Goal: Information Seeking & Learning: Learn about a topic

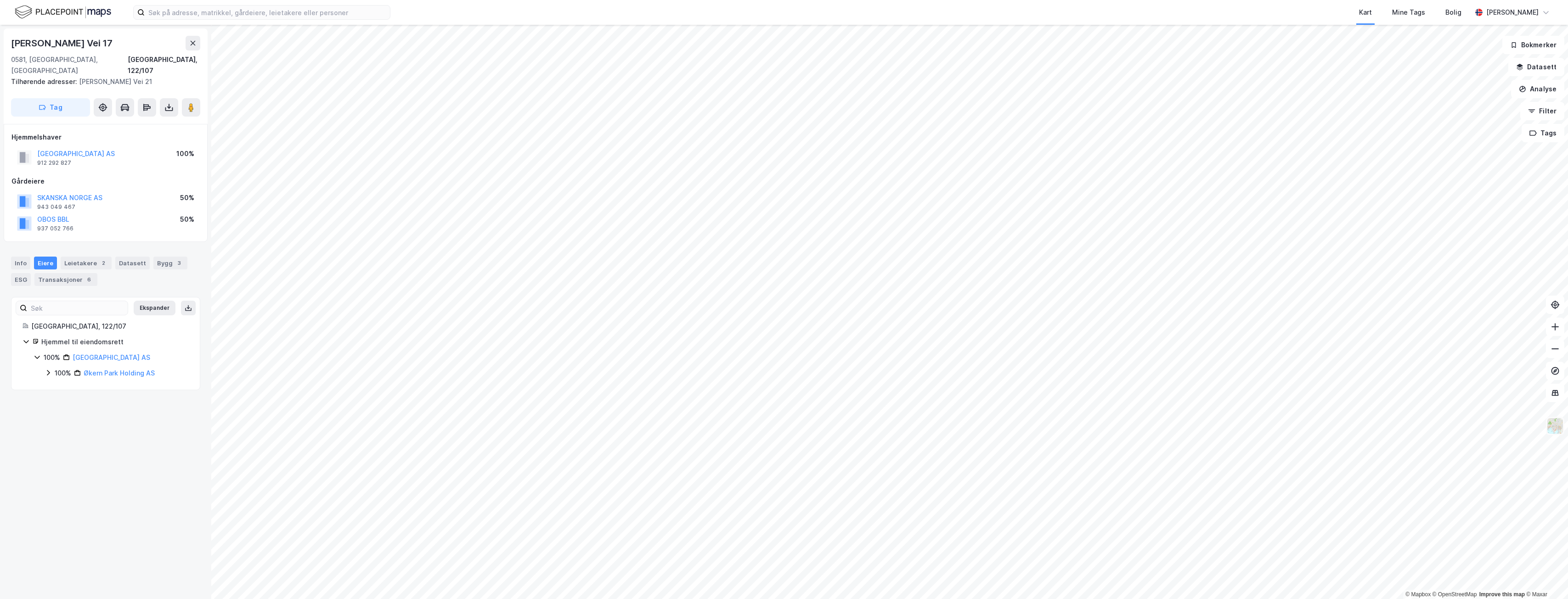
click at [1556, 426] on img at bounding box center [1555, 425] width 17 height 17
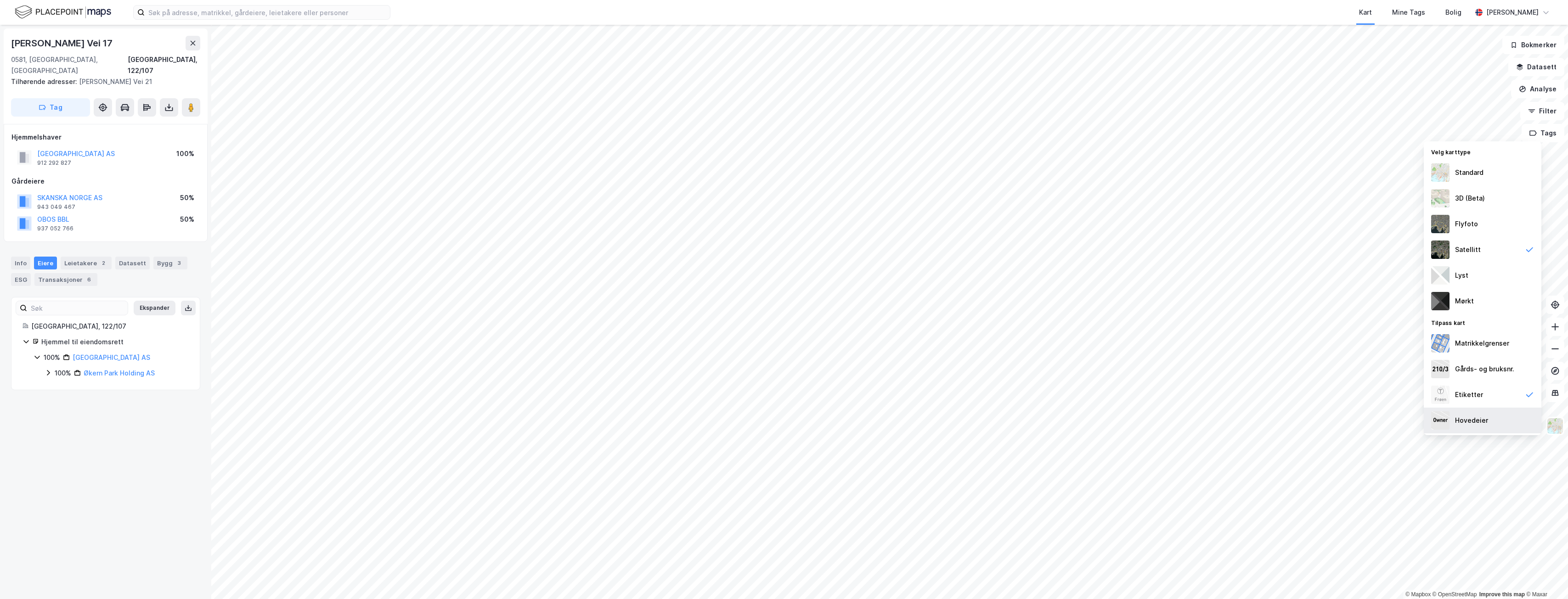
click at [1483, 421] on div "Hovedeier" at bounding box center [1471, 421] width 33 height 11
click at [1530, 394] on icon at bounding box center [1529, 394] width 7 height 5
click at [1533, 393] on div "Etiketter" at bounding box center [1483, 394] width 118 height 26
click at [1533, 393] on icon at bounding box center [1529, 395] width 9 height 9
click at [1533, 393] on div "Etiketter" at bounding box center [1483, 394] width 118 height 26
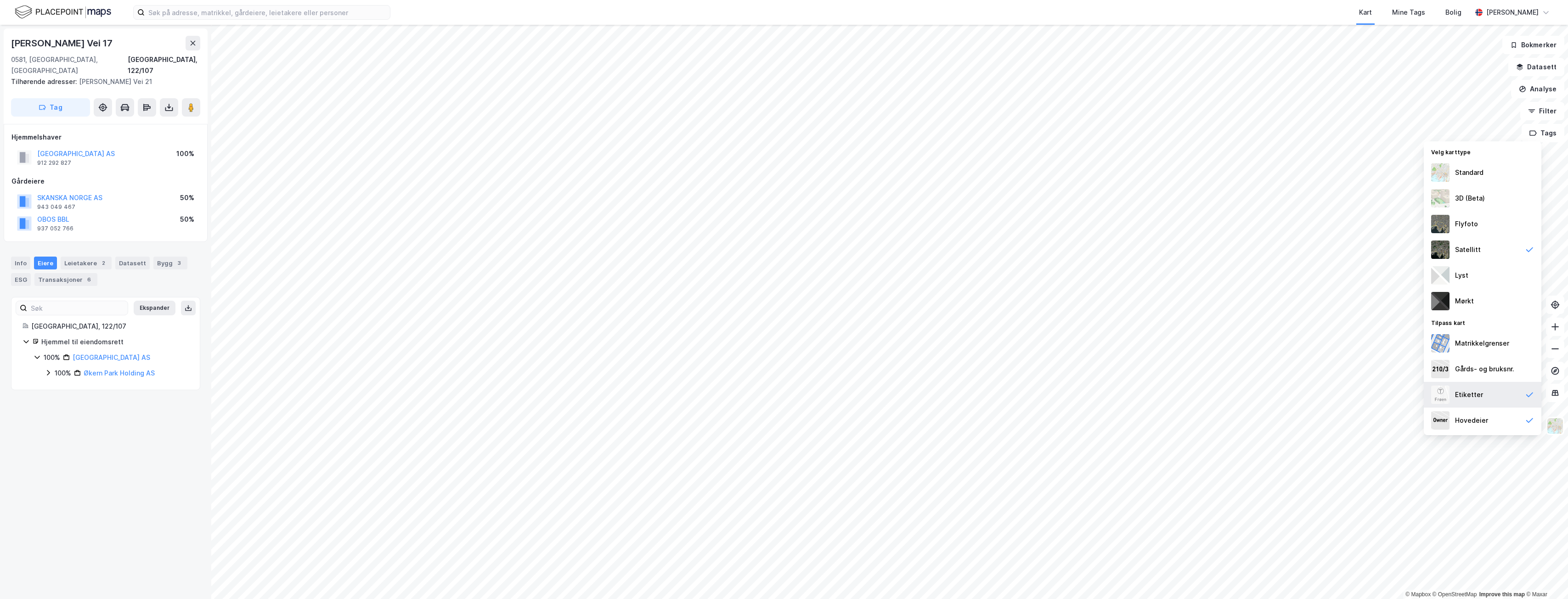
click at [1533, 393] on icon at bounding box center [1529, 395] width 9 height 9
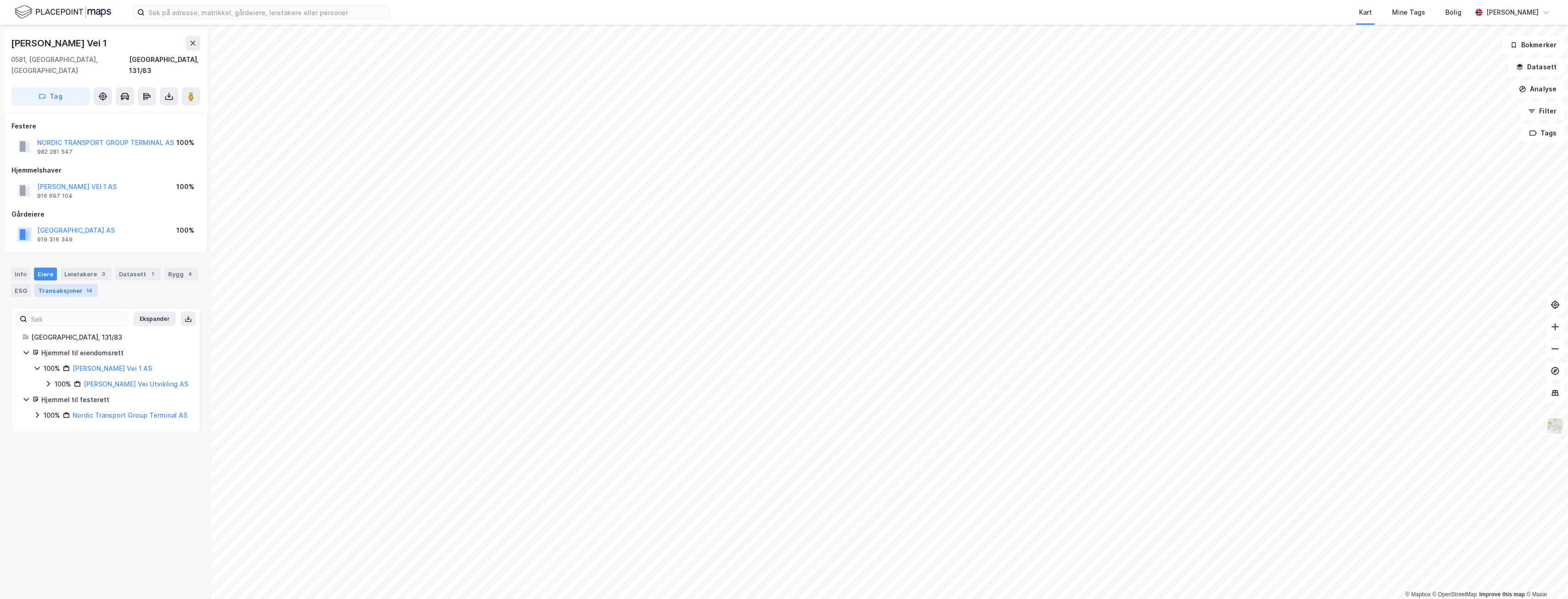
click at [65, 284] on div "Transaksjoner 14" at bounding box center [66, 290] width 64 height 13
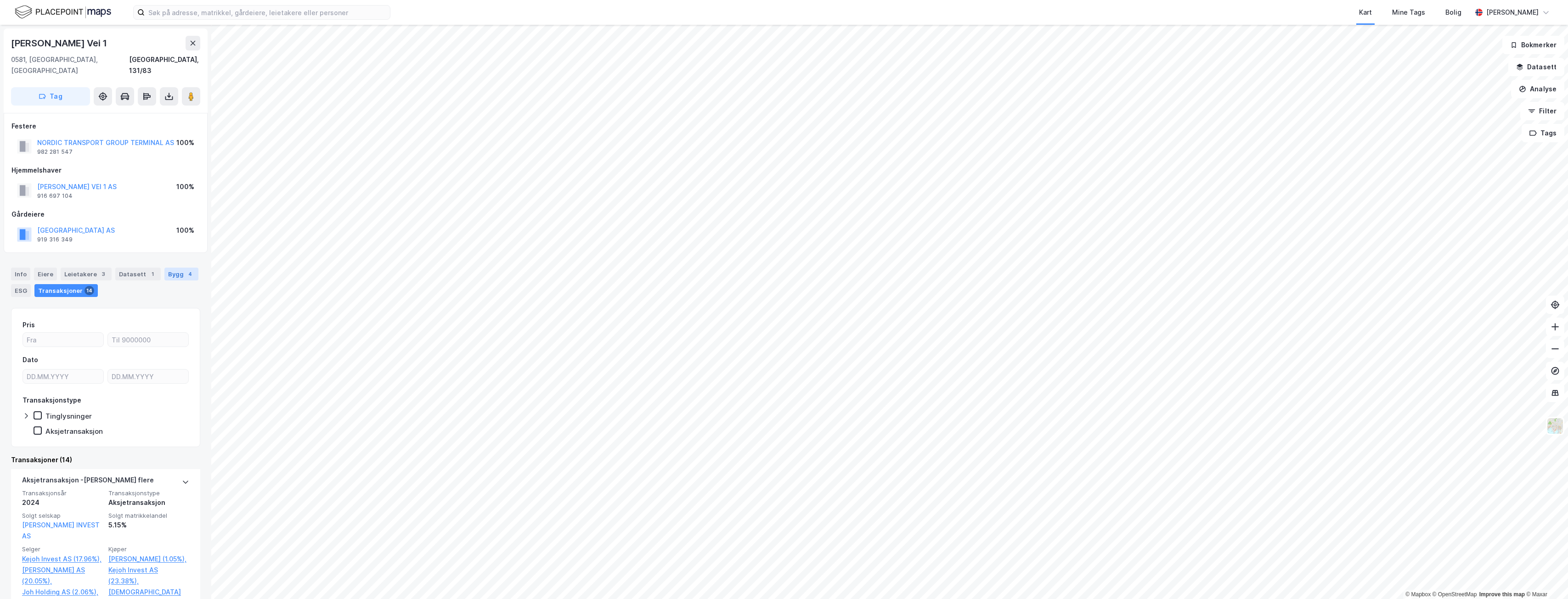
click at [185, 270] on div "4" at bounding box center [190, 274] width 9 height 9
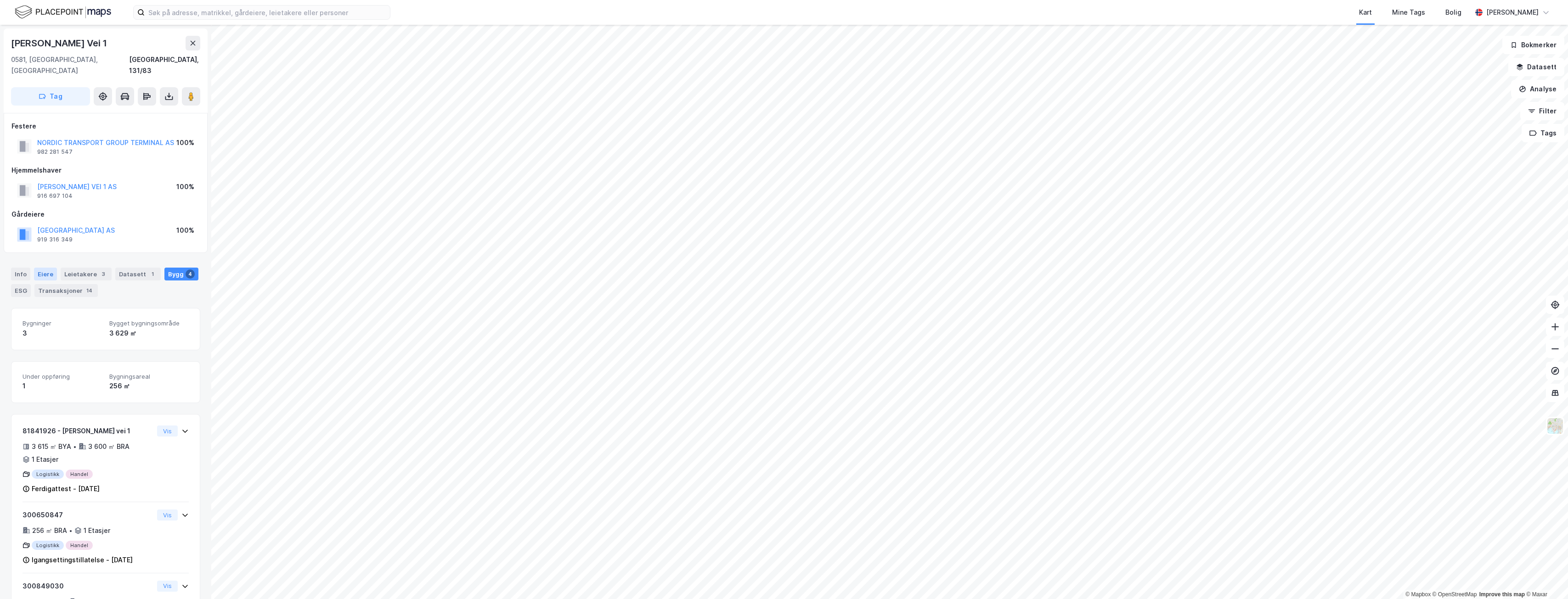
click at [47, 268] on div "Eiere" at bounding box center [46, 274] width 23 height 13
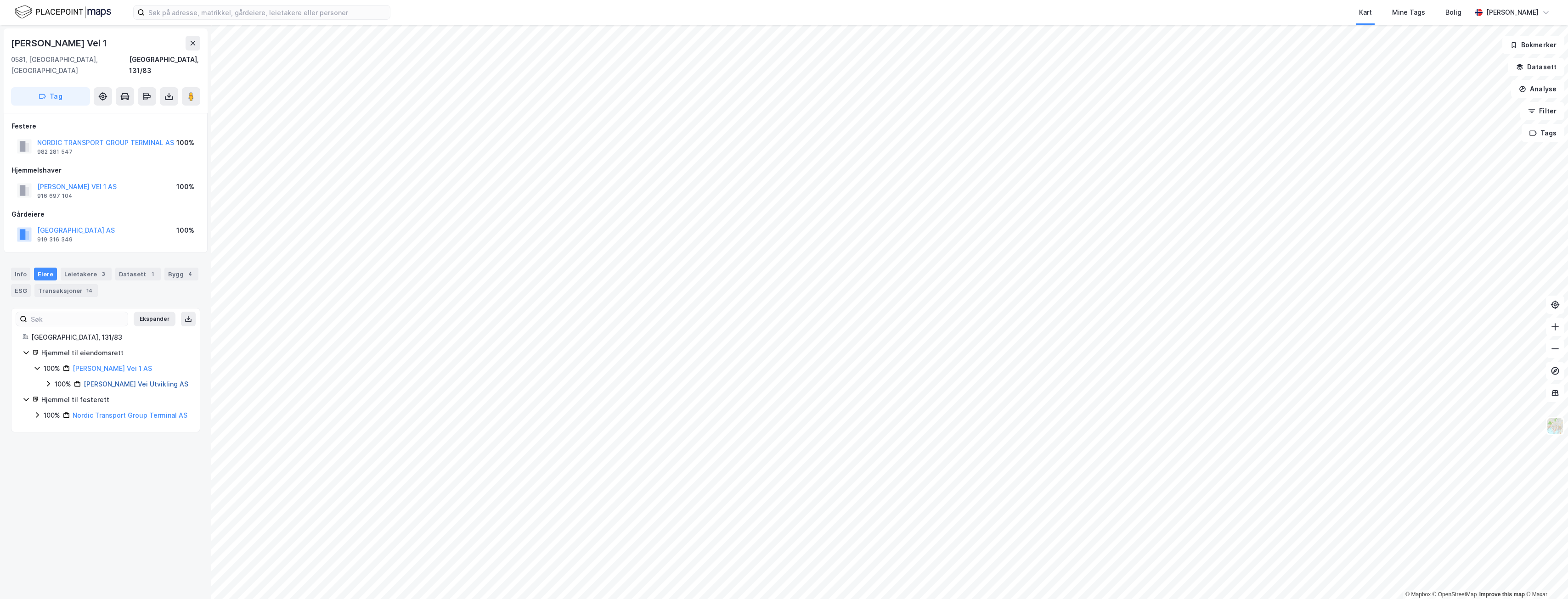
click at [100, 380] on link "[PERSON_NAME] Vei Utvikling AS" at bounding box center [136, 384] width 104 height 8
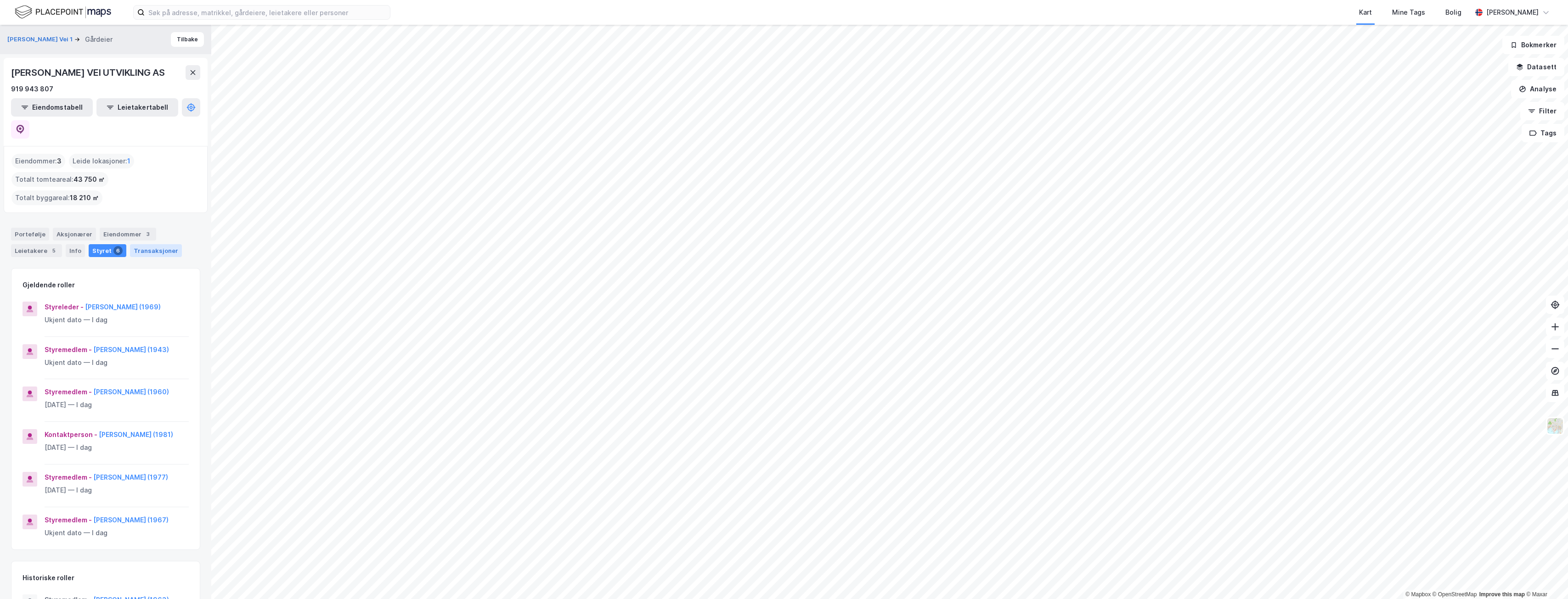
click at [153, 244] on div "Transaksjoner" at bounding box center [156, 251] width 52 height 13
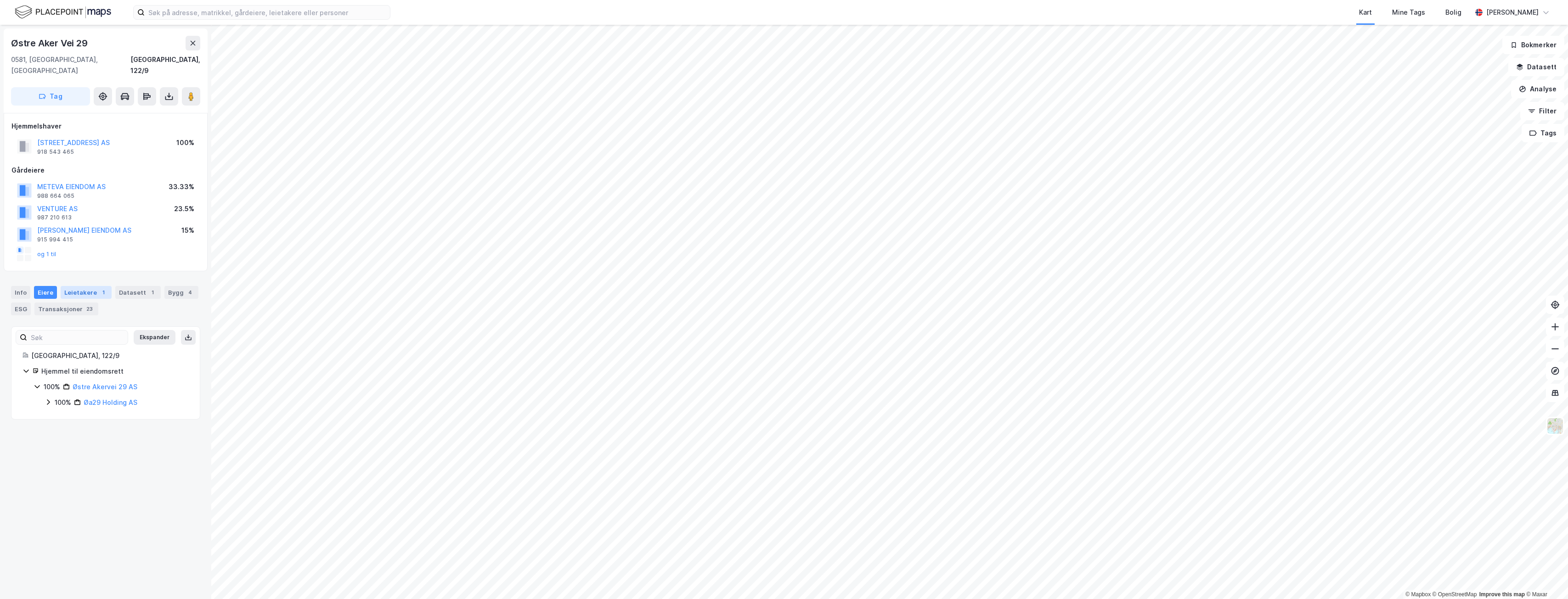
click at [80, 286] on div "Leietakere 1" at bounding box center [86, 292] width 51 height 13
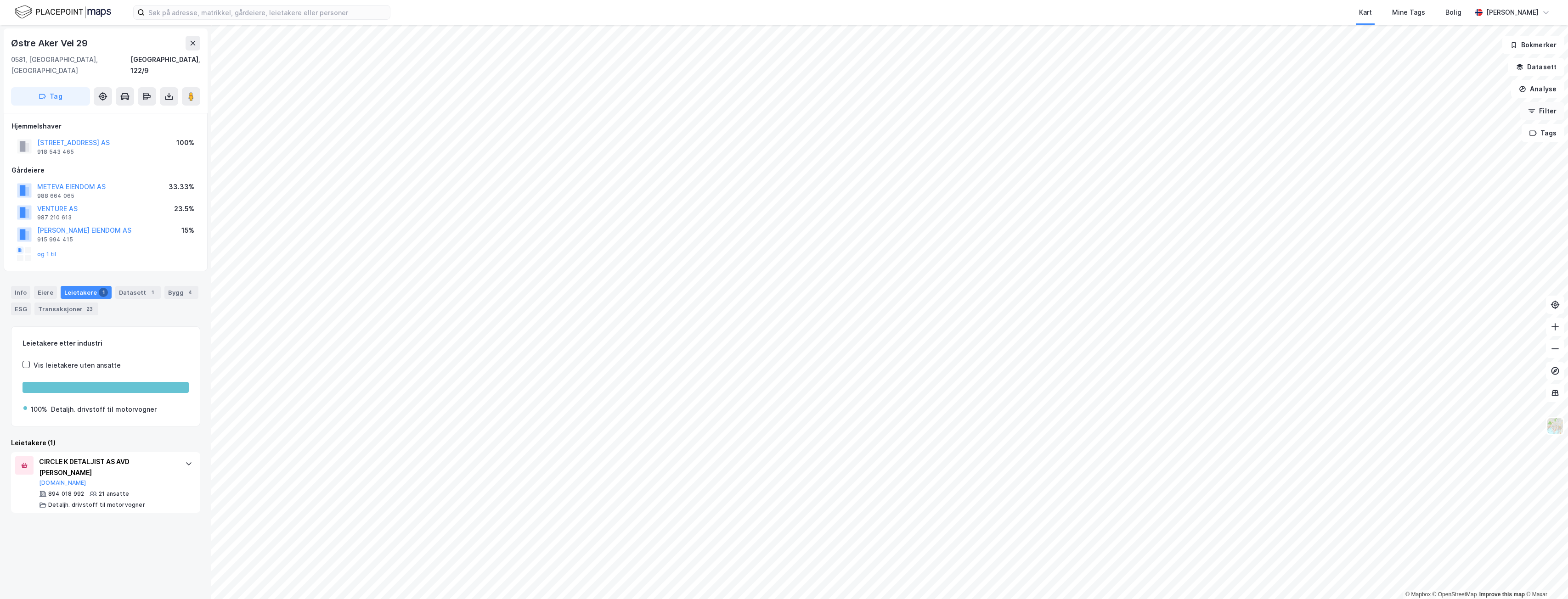
click at [1549, 112] on button "Filter" at bounding box center [1541, 110] width 44 height 18
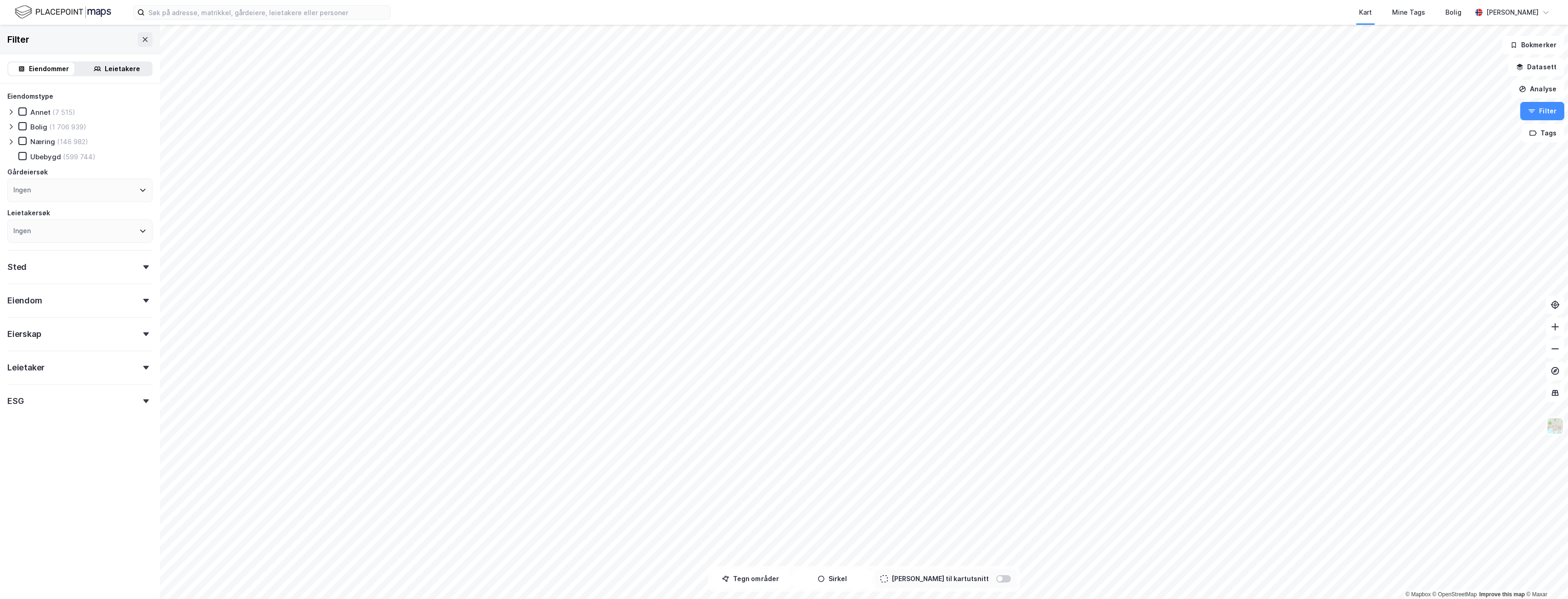
click at [118, 69] on div "Leietakere" at bounding box center [122, 69] width 35 height 11
click at [41, 193] on div "Ingen" at bounding box center [80, 192] width 145 height 24
click at [140, 193] on icon at bounding box center [142, 192] width 6 height 3
click at [123, 195] on div "Ingen" at bounding box center [80, 192] width 145 height 24
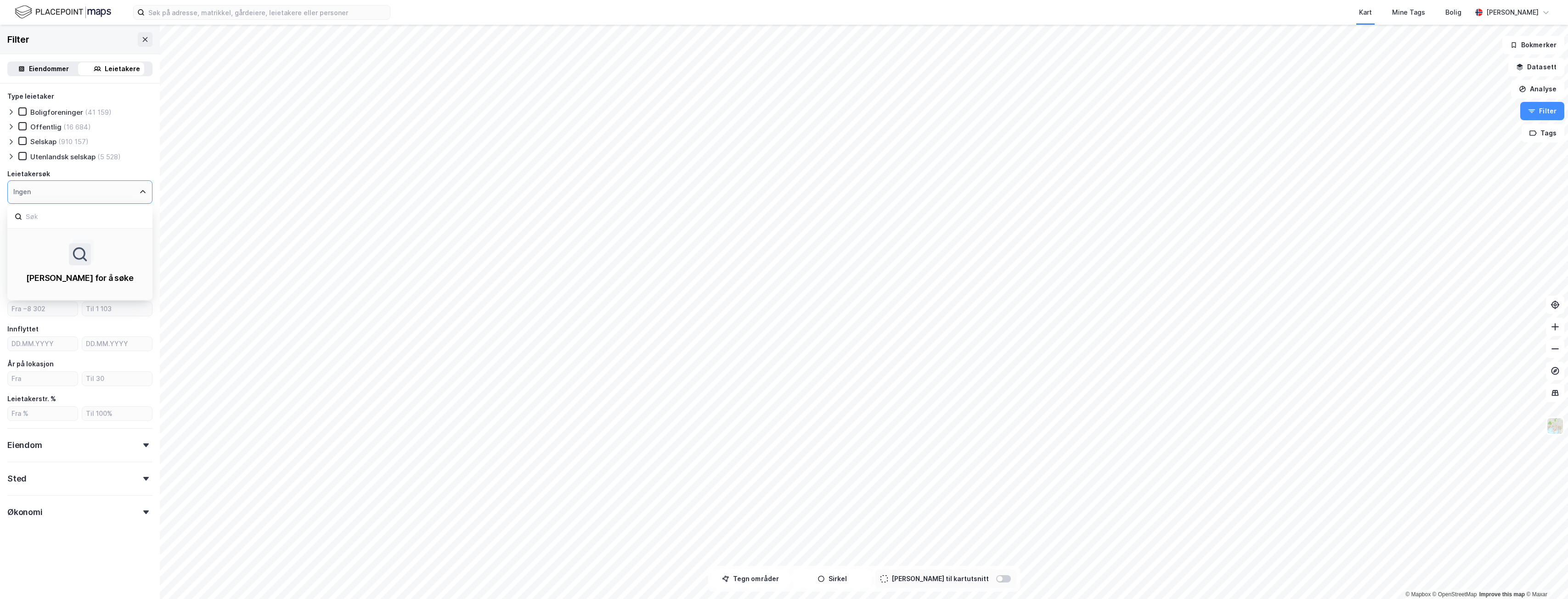
click at [134, 170] on div "Leietakersøk" at bounding box center [80, 174] width 145 height 11
click at [49, 69] on div "Eiendommer" at bounding box center [48, 69] width 40 height 11
click at [143, 299] on icon at bounding box center [146, 301] width 6 height 4
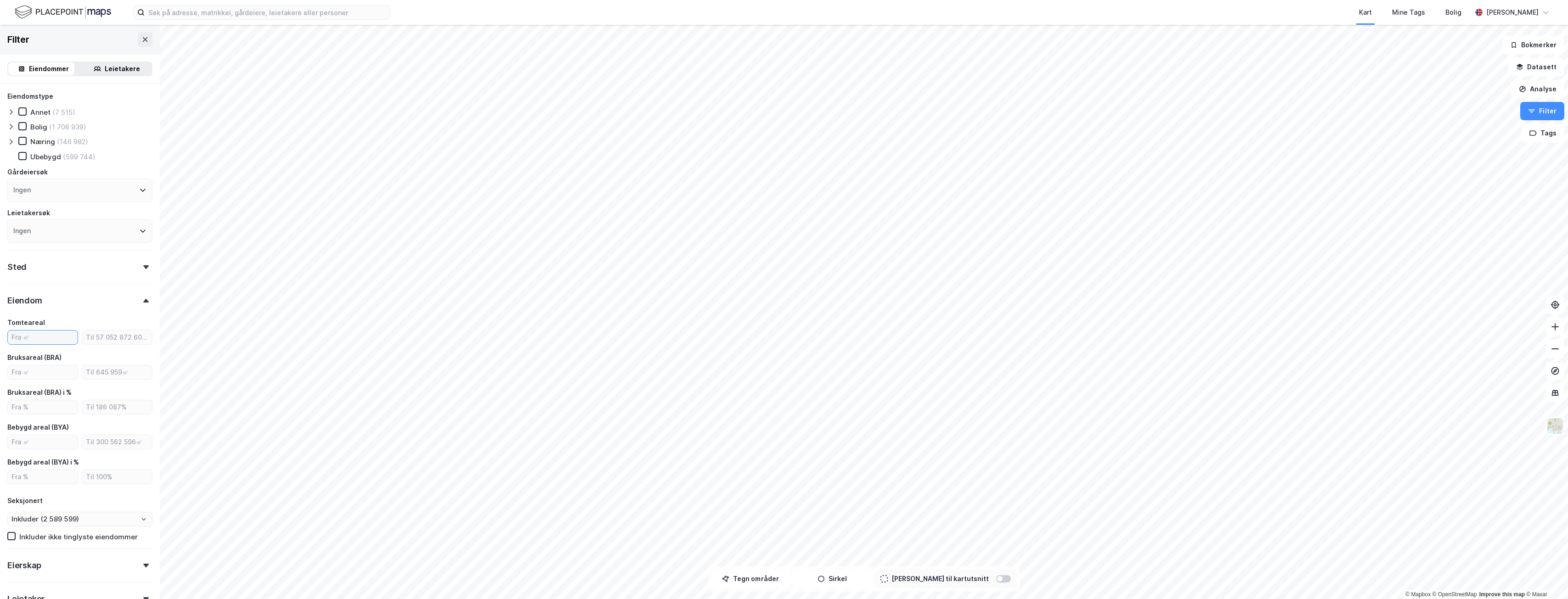
click at [34, 338] on input "number" at bounding box center [42, 337] width 69 height 14
type input "5000"
type input "Inkluder (456 057)"
type input "5000"
click at [91, 337] on input "number" at bounding box center [117, 337] width 69 height 14
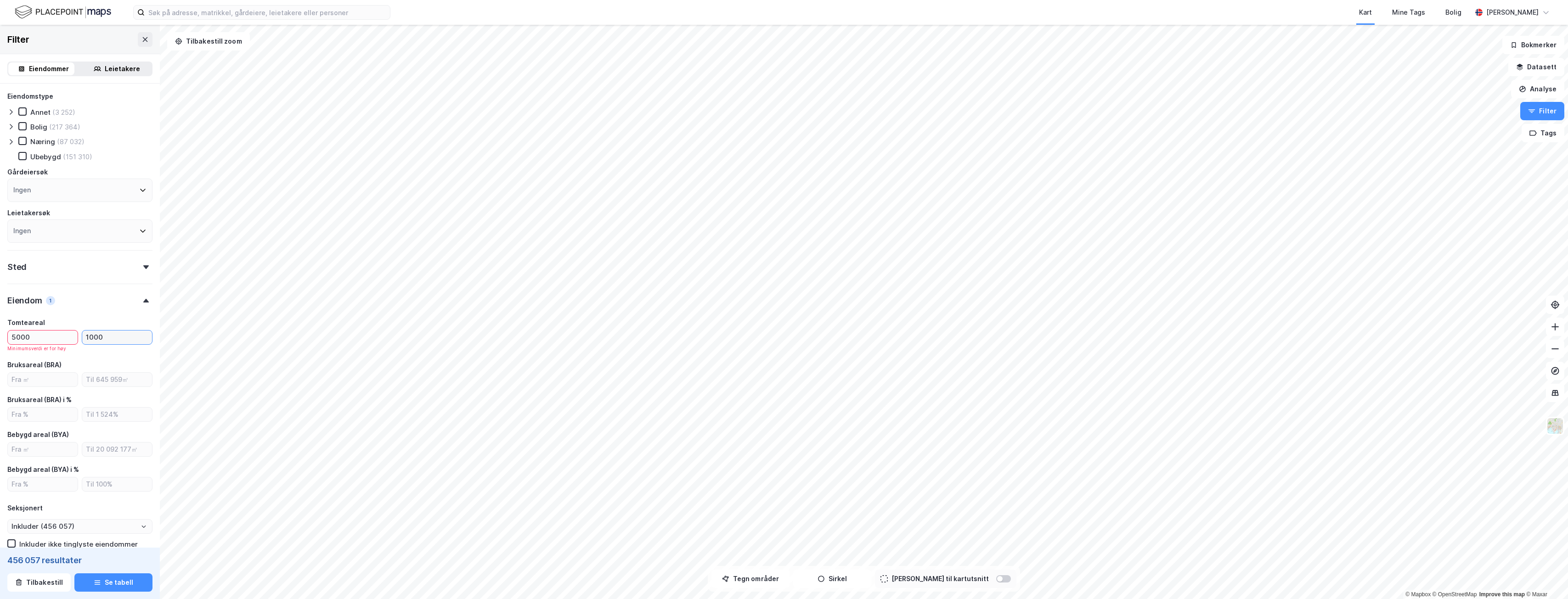
type input "10000"
type input "Inkluder (85 693)"
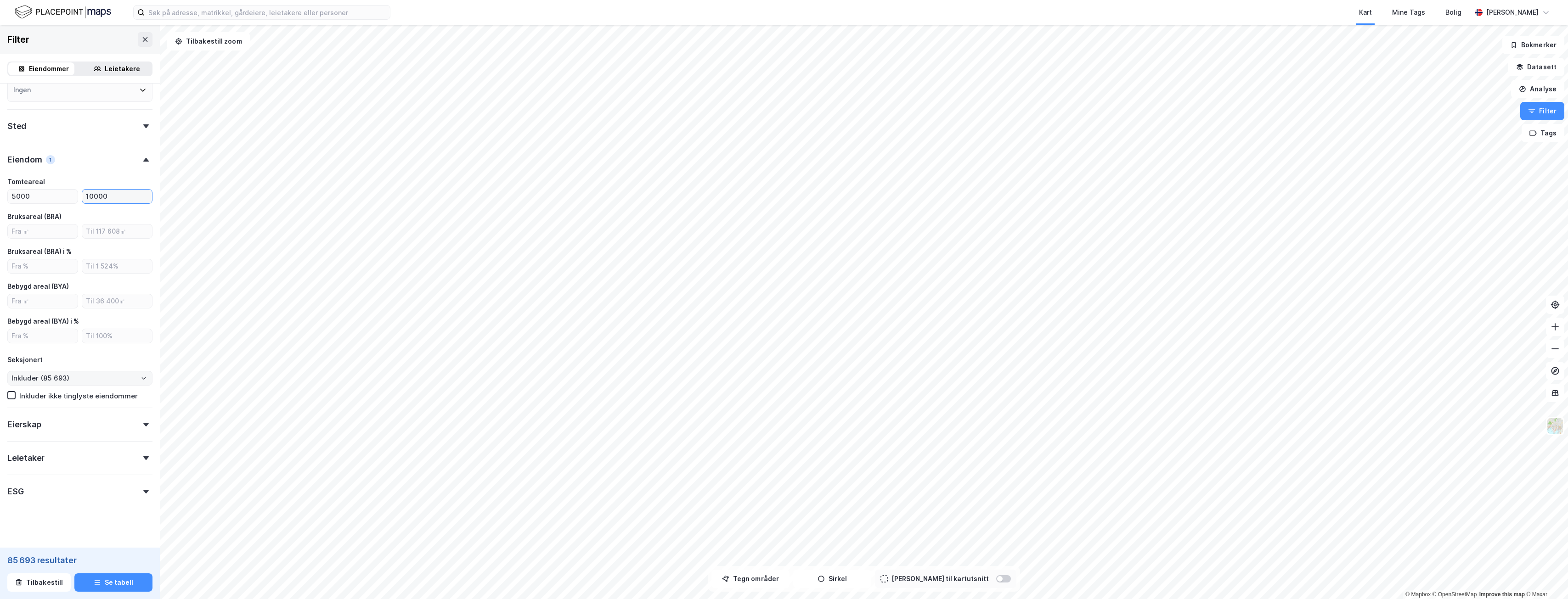
scroll to position [147, 0]
type input "10000"
click at [93, 426] on div "Eierskap" at bounding box center [80, 415] width 145 height 27
click at [96, 420] on div "Eierskap" at bounding box center [80, 415] width 145 height 27
click at [87, 478] on div "ESG" at bounding box center [80, 482] width 145 height 27
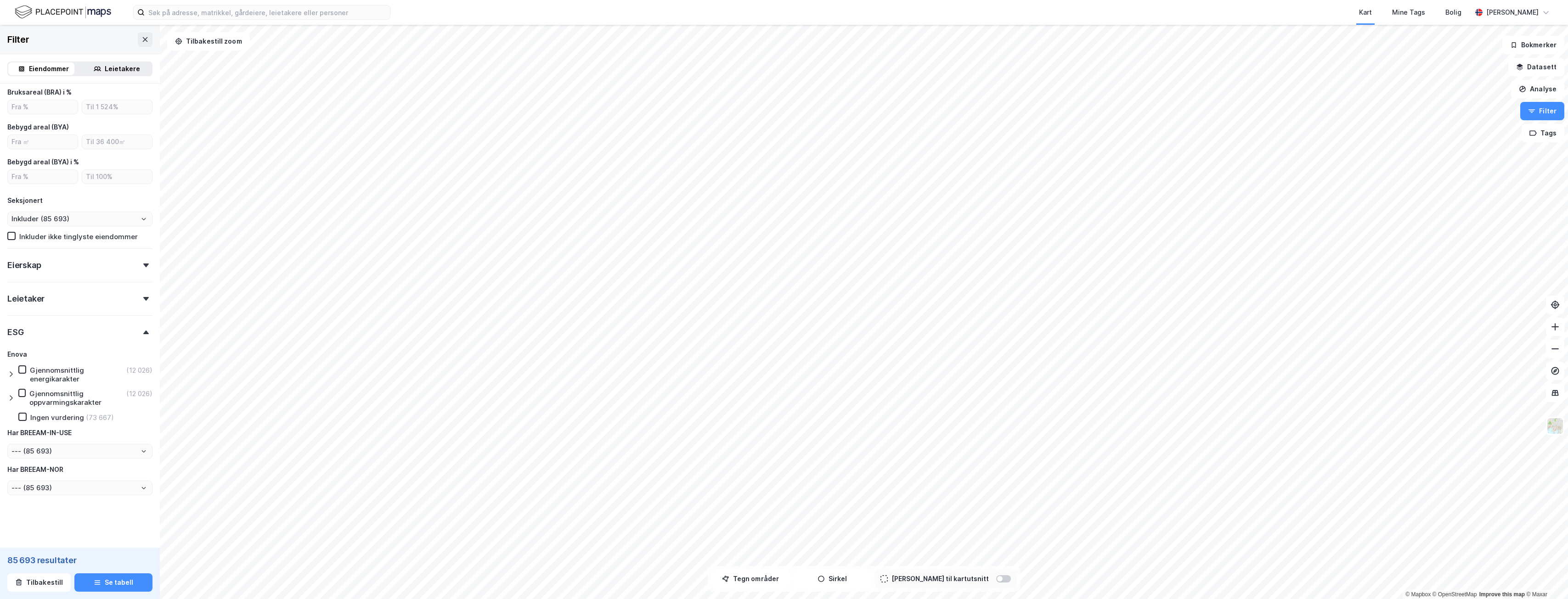
scroll to position [301, 0]
click at [55, 451] on input "--- (85 693)" at bounding box center [80, 450] width 144 height 14
click at [66, 454] on input "--- (85 693)" at bounding box center [80, 450] width 144 height 14
click at [141, 451] on icon "Close" at bounding box center [143, 450] width 6 height 6
click at [141, 489] on icon "Open" at bounding box center [143, 487] width 6 height 6
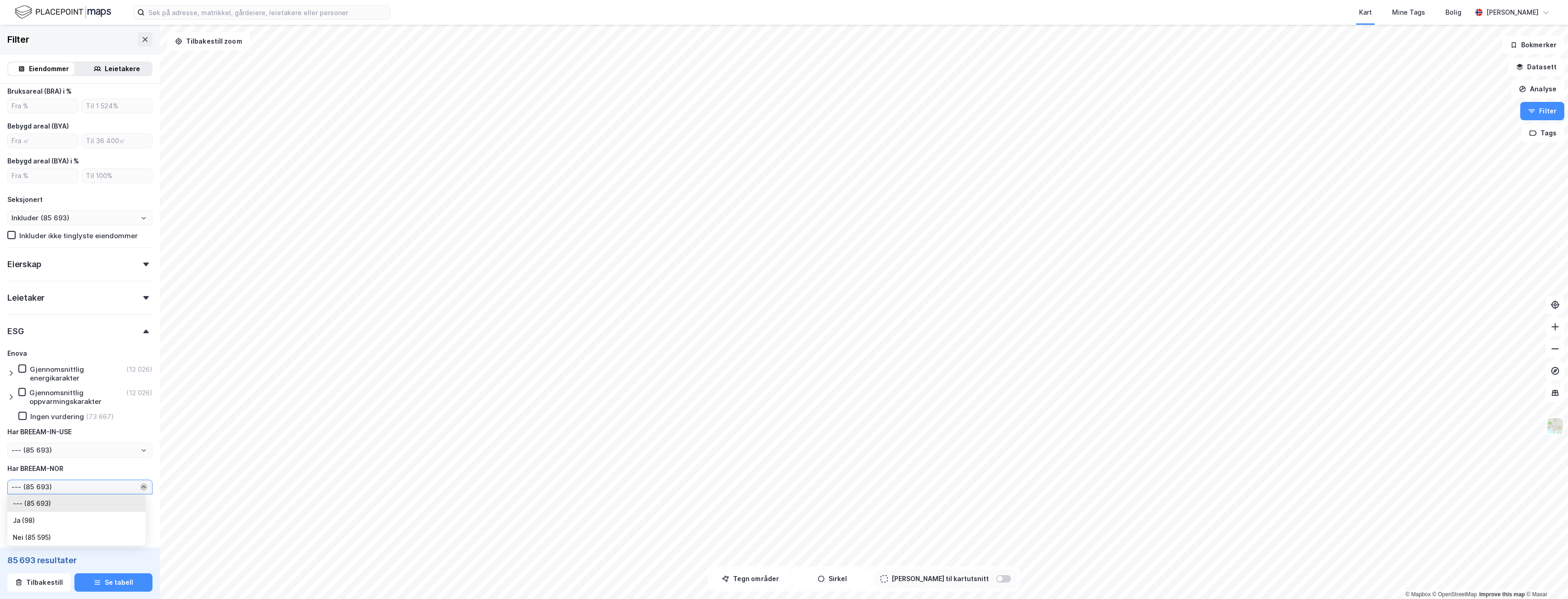
click at [141, 490] on icon "Close" at bounding box center [143, 487] width 6 height 6
click at [141, 486] on icon "Open" at bounding box center [143, 487] width 6 height 6
click at [53, 520] on li "Ja (98)" at bounding box center [77, 520] width 139 height 17
type input "Ja (98)"
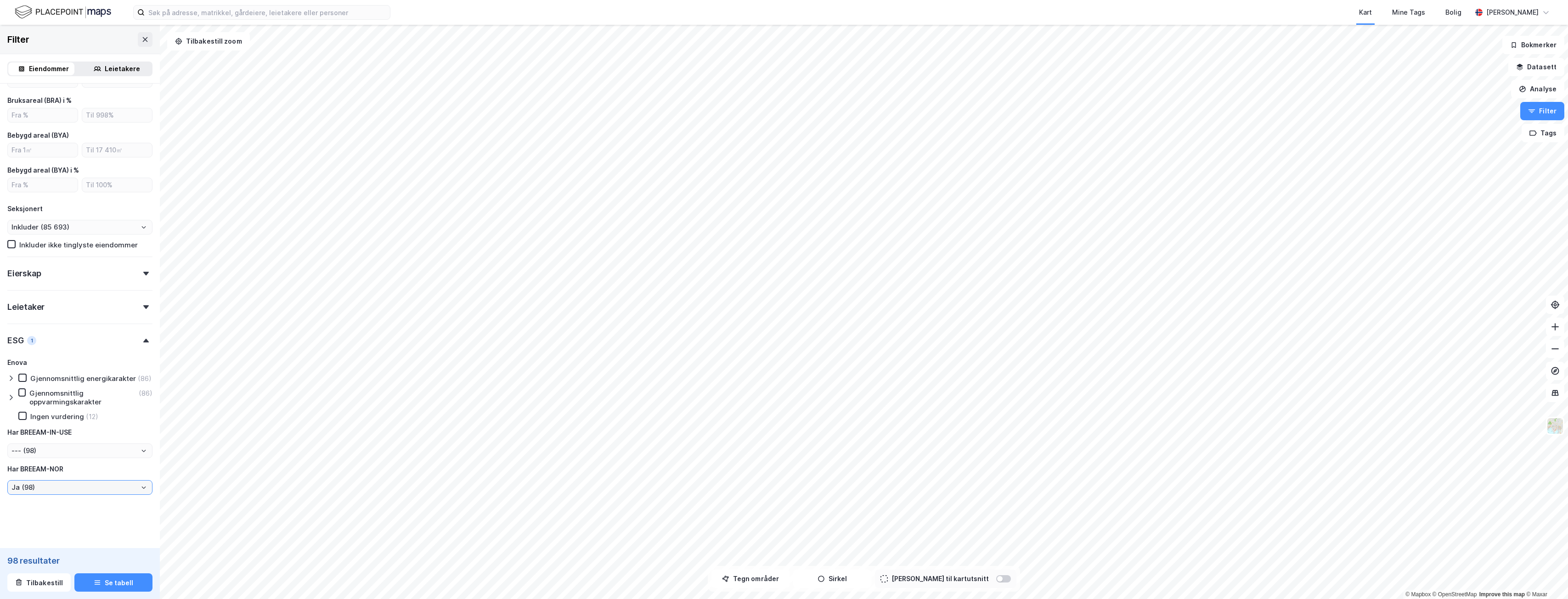
scroll to position [301, 0]
type input "Inkluder (98)"
type input "--- (98)"
click at [78, 488] on input "Ja (98)" at bounding box center [80, 487] width 144 height 14
click at [57, 502] on li "--- (85 693)" at bounding box center [77, 503] width 139 height 17
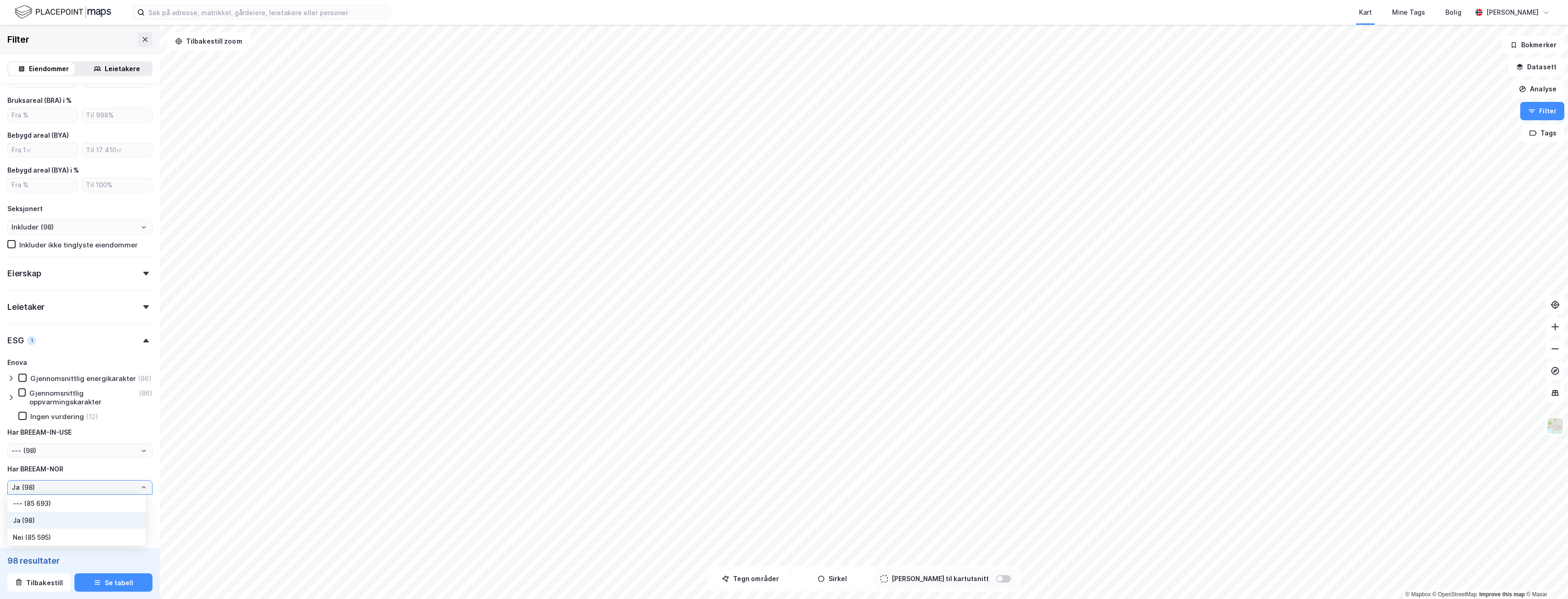
type input "--- (85 693)"
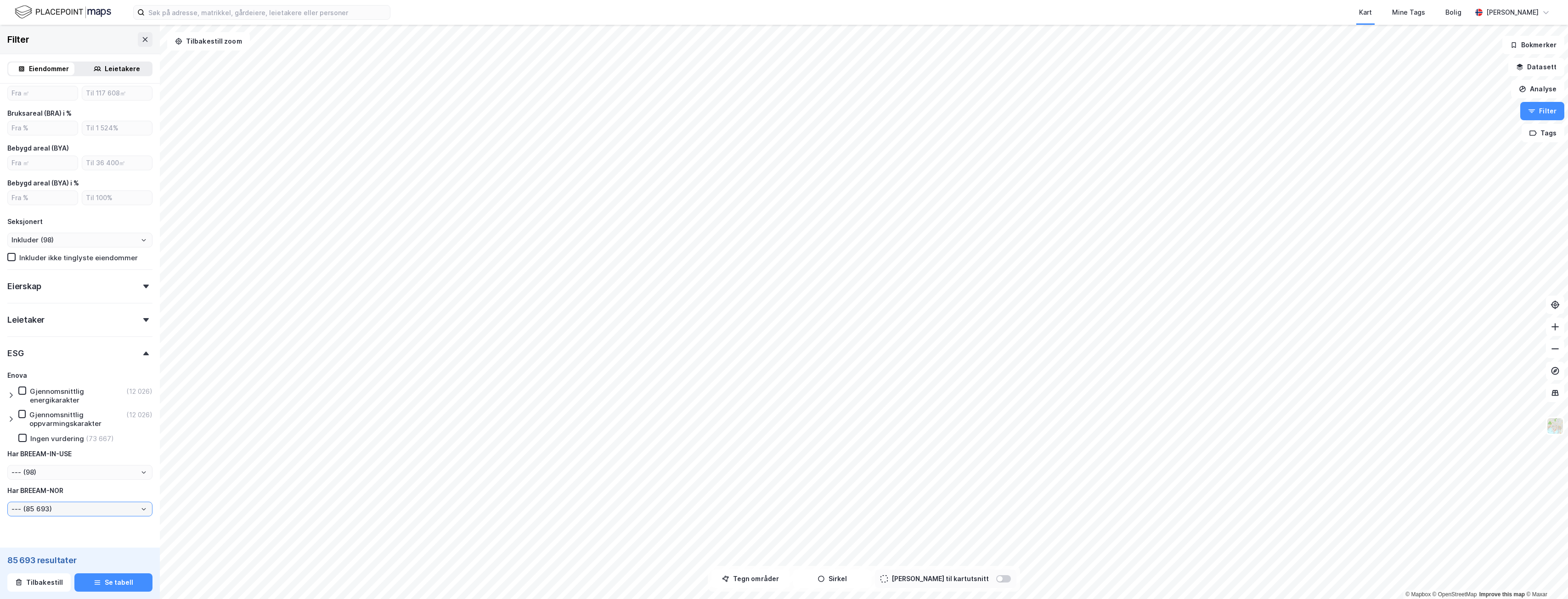
type input "Inkluder (85 693)"
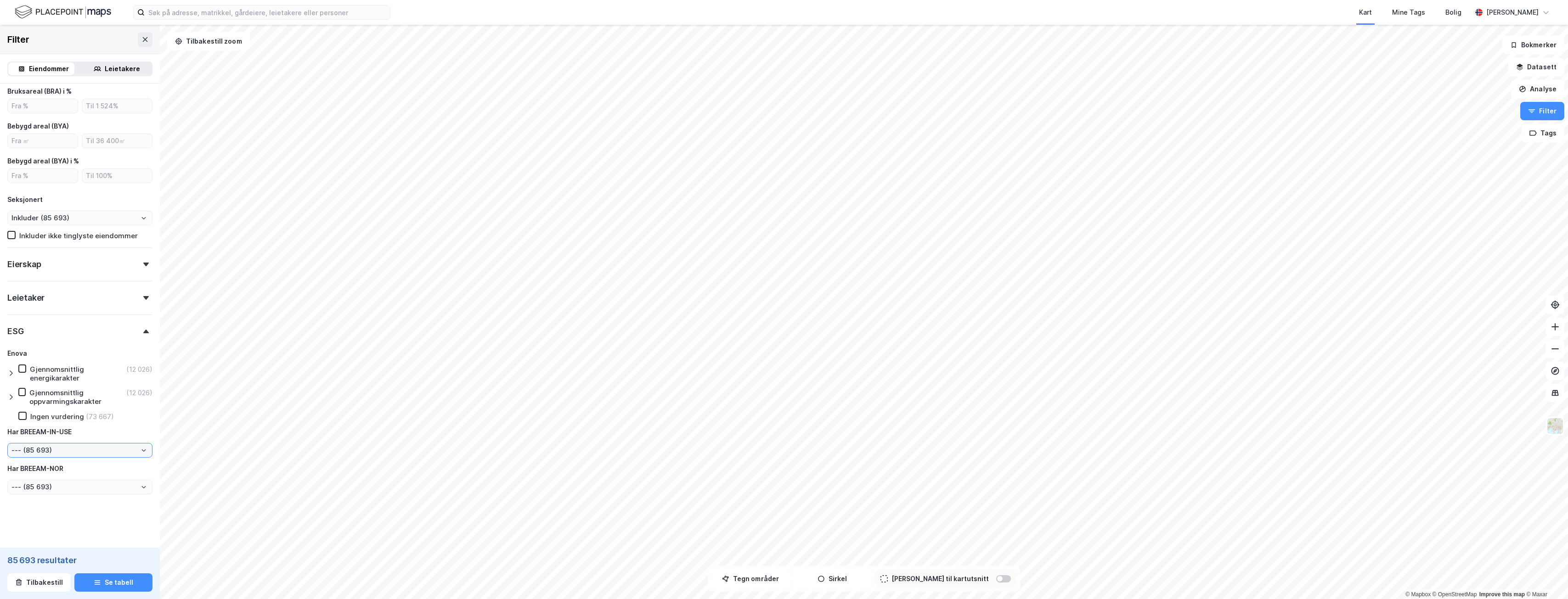
click at [88, 449] on input "--- (85 693)" at bounding box center [80, 450] width 144 height 14
click at [50, 484] on li "Ja (92)" at bounding box center [77, 483] width 139 height 17
type input "Ja (92)"
type input "Inkluder (92)"
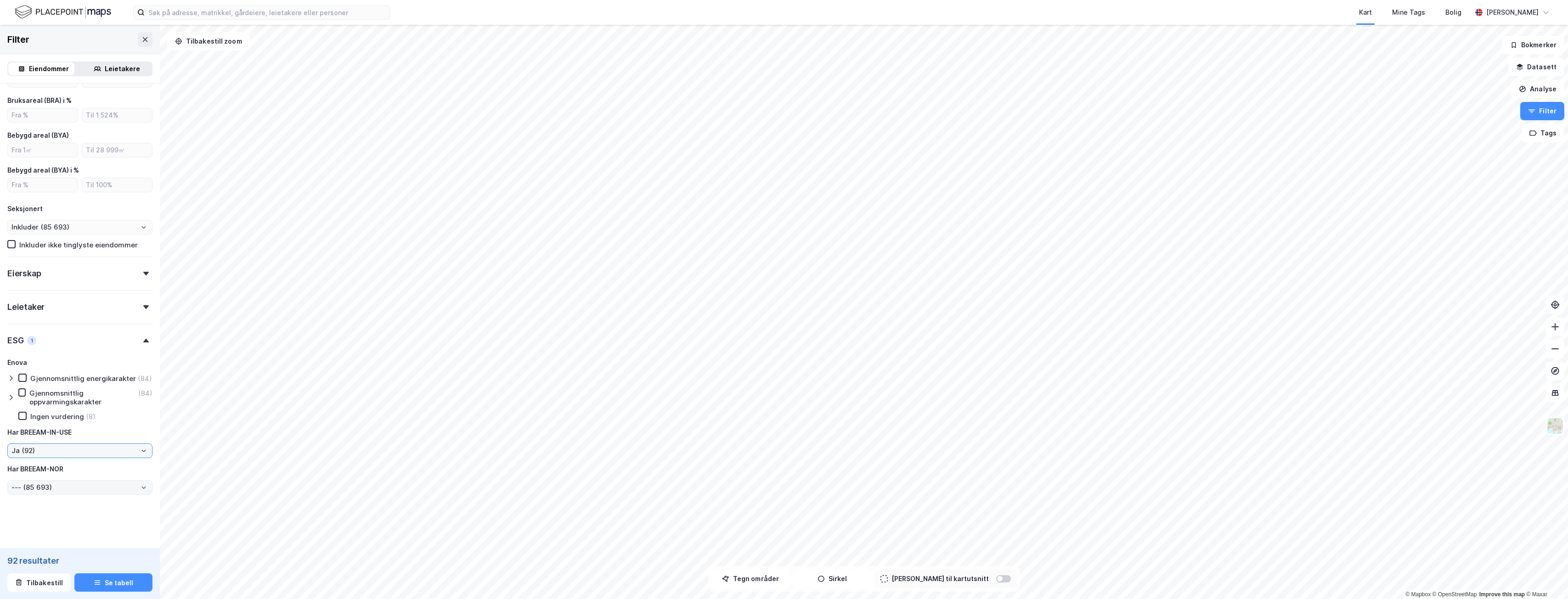
type input "--- (92)"
click at [93, 453] on input "Ja (92)" at bounding box center [80, 451] width 144 height 14
click at [56, 501] on li "Nei (85 601)" at bounding box center [77, 500] width 139 height 17
type input "Nei (85 601)"
type input "Inkluder (85 601)"
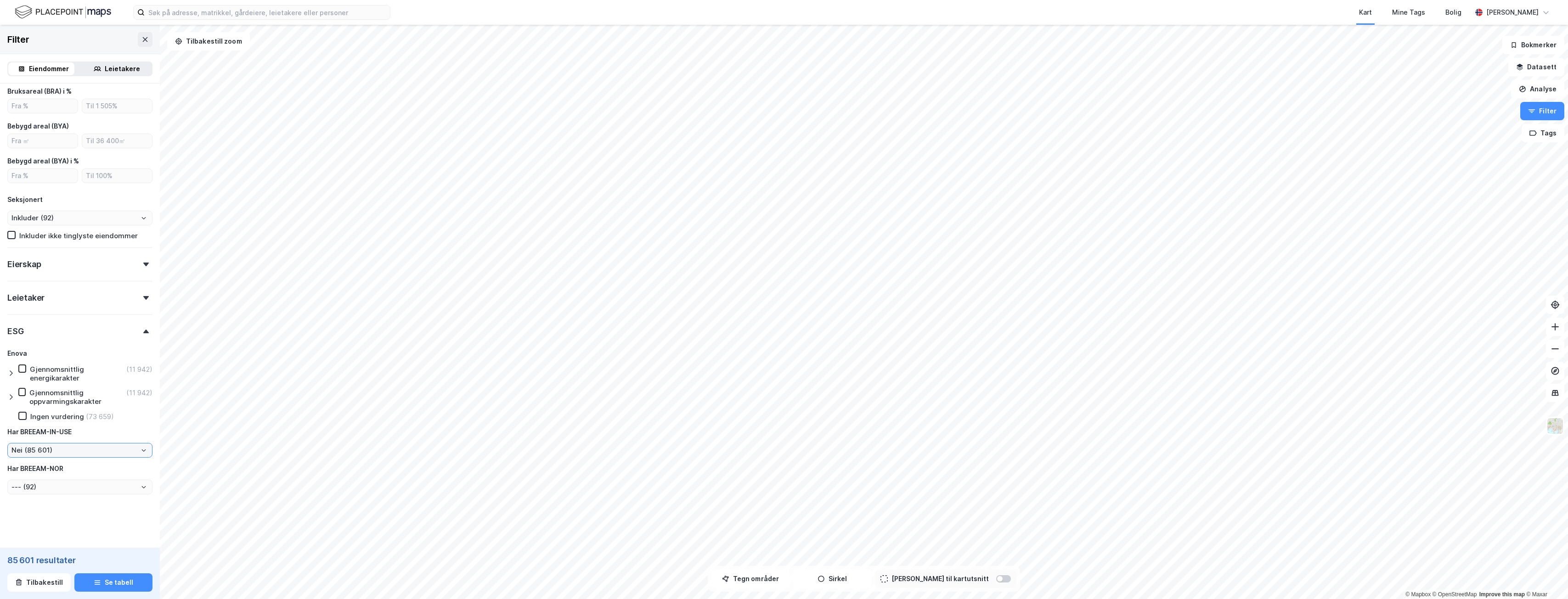
type input "--- (85 601)"
click at [77, 456] on input "Nei (85 601)" at bounding box center [80, 450] width 144 height 14
click at [60, 466] on li "--- (85 693)" at bounding box center [77, 466] width 139 height 17
type input "--- (85 693)"
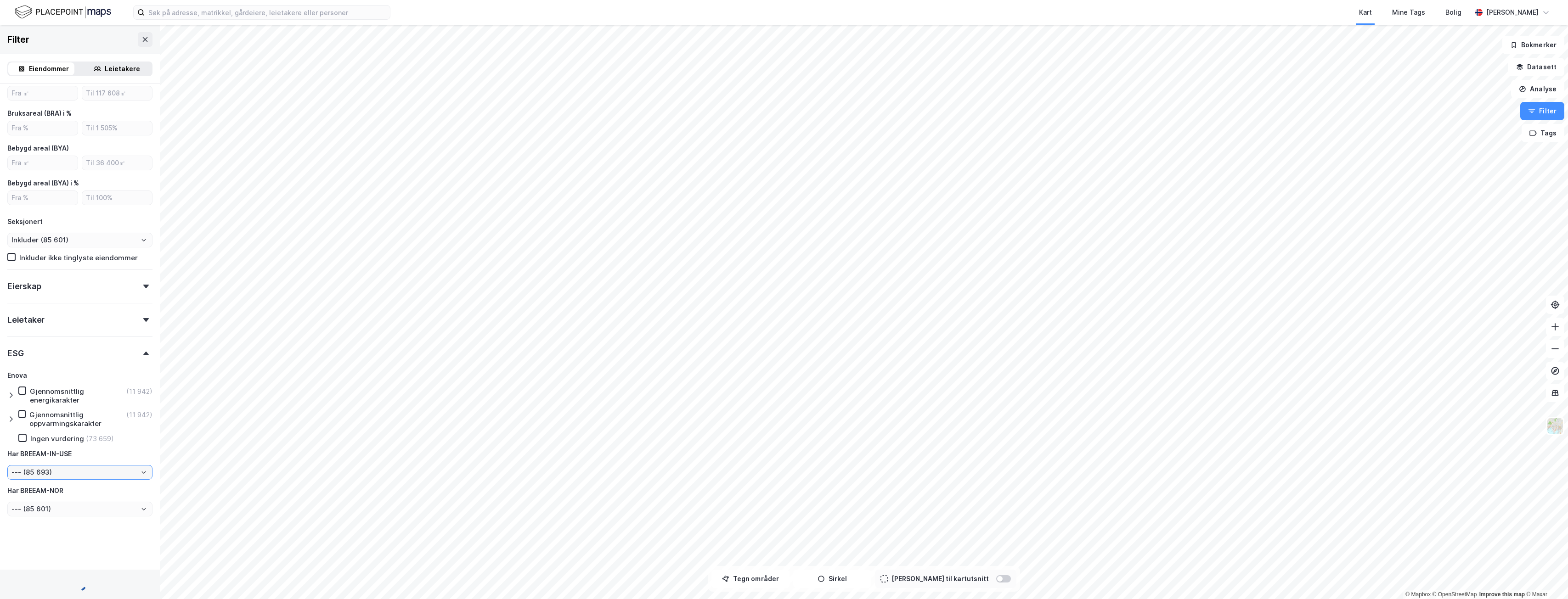
scroll to position [301, 0]
type input "Inkluder (85 693)"
type input "--- (85 693)"
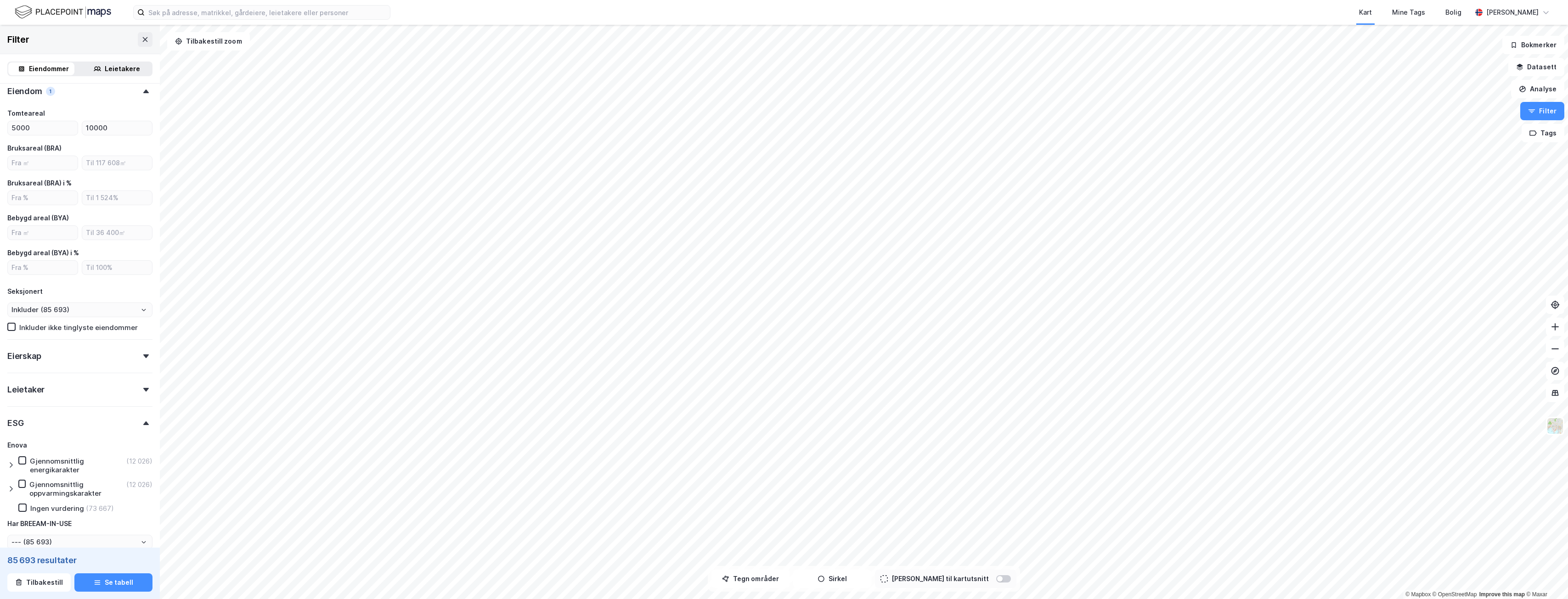
click at [143, 423] on icon at bounding box center [146, 423] width 6 height 4
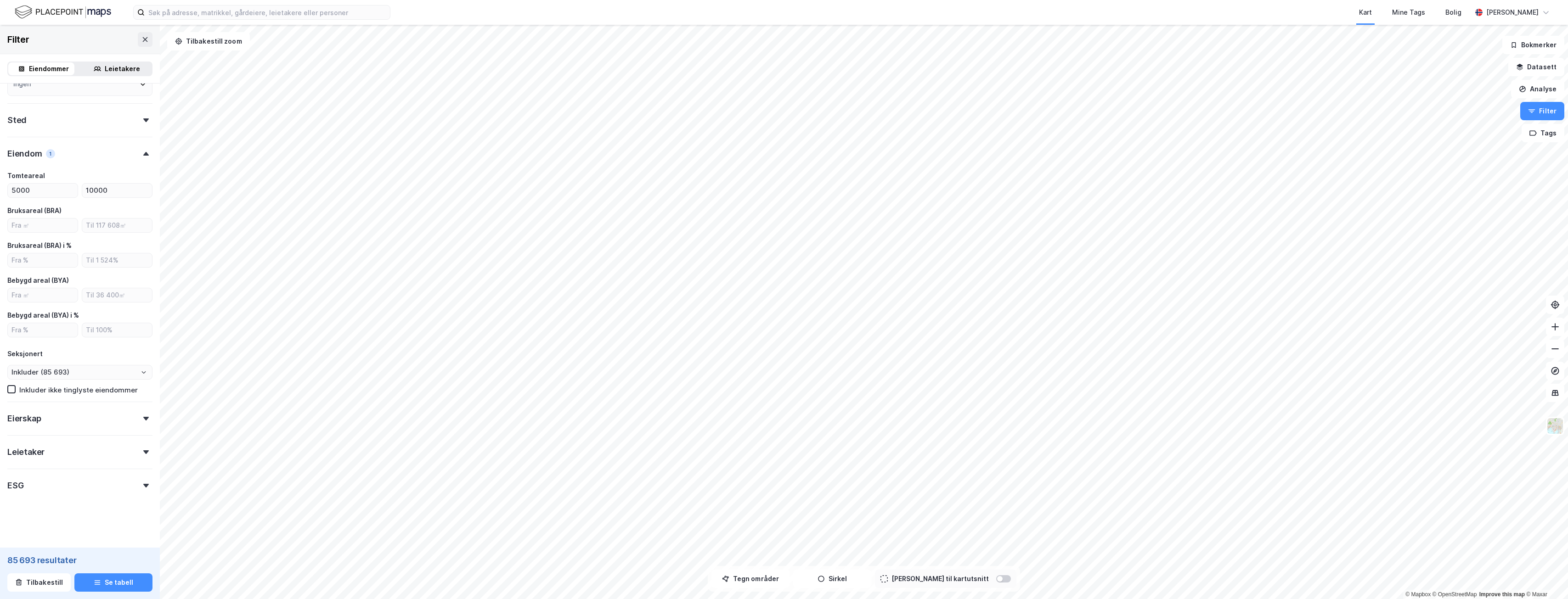
click at [134, 449] on div "Leietaker" at bounding box center [80, 448] width 145 height 27
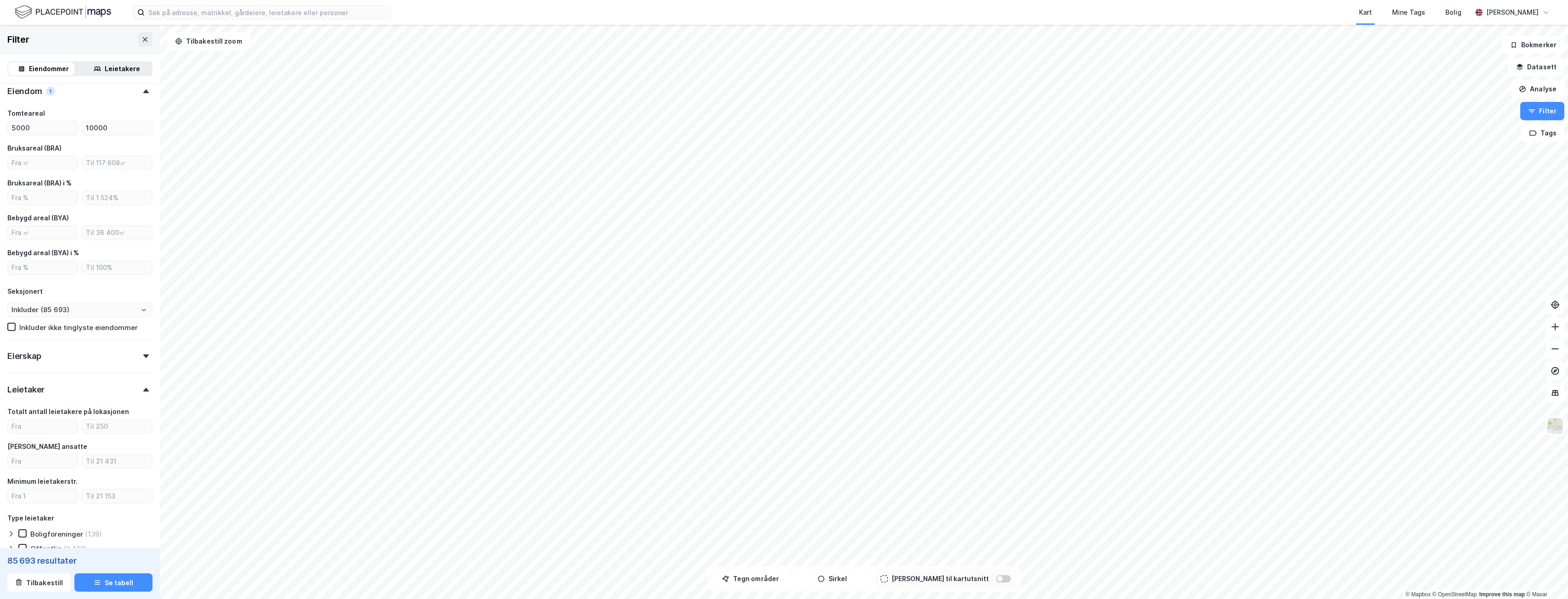
click at [143, 391] on icon at bounding box center [146, 390] width 6 height 4
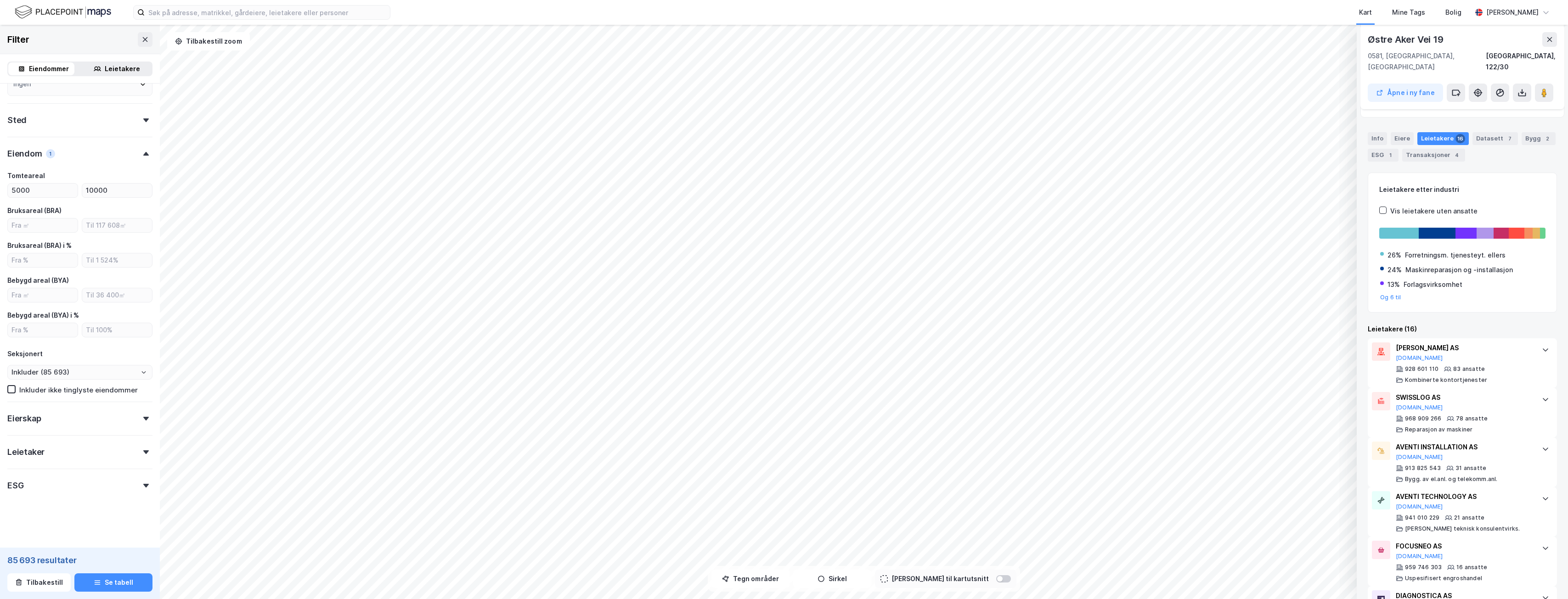
scroll to position [0, 0]
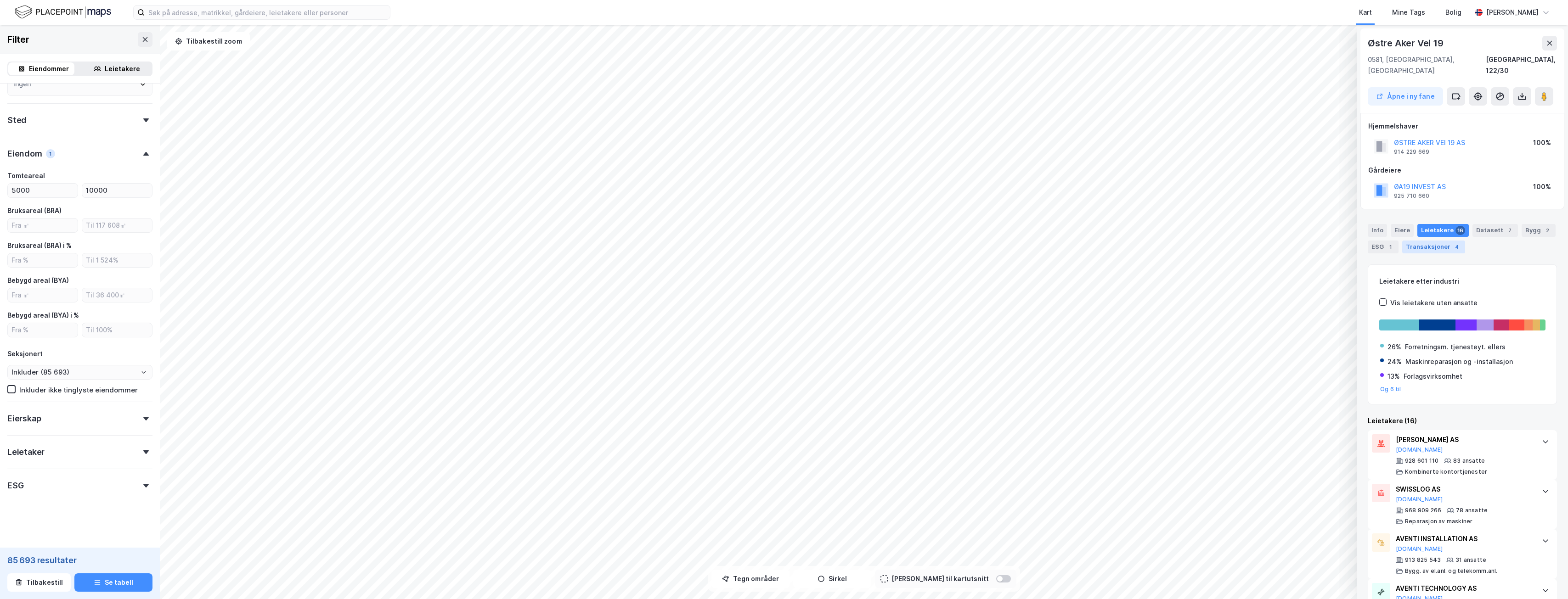
click at [1426, 240] on div "Transaksjoner 4" at bounding box center [1433, 247] width 63 height 13
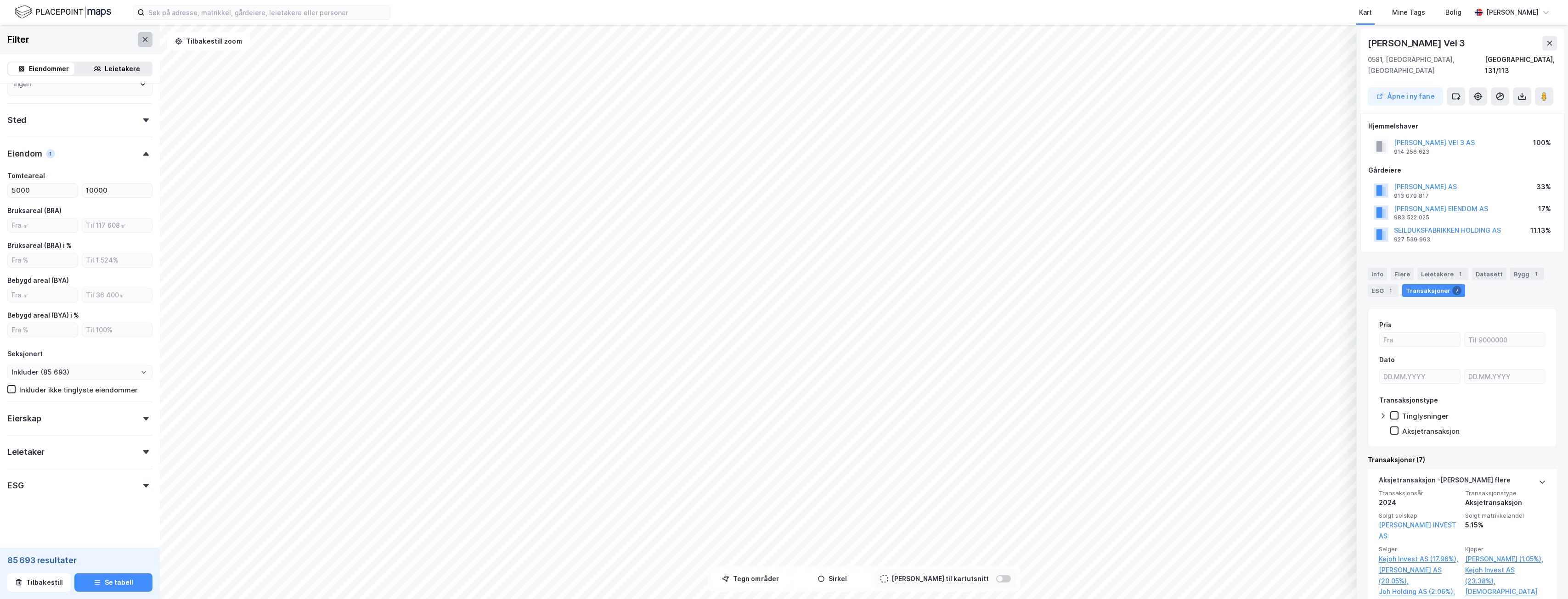
click at [142, 39] on icon at bounding box center [145, 40] width 8 height 8
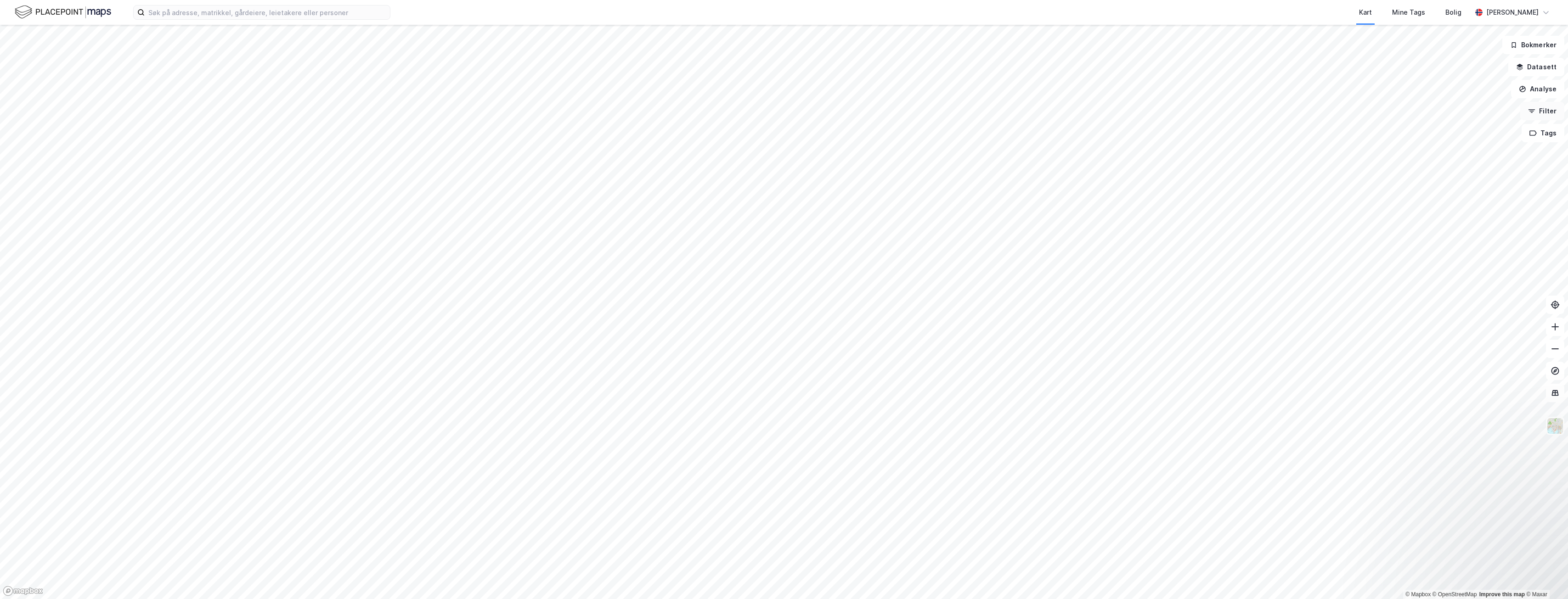
click at [1540, 118] on button "Filter" at bounding box center [1541, 110] width 44 height 18
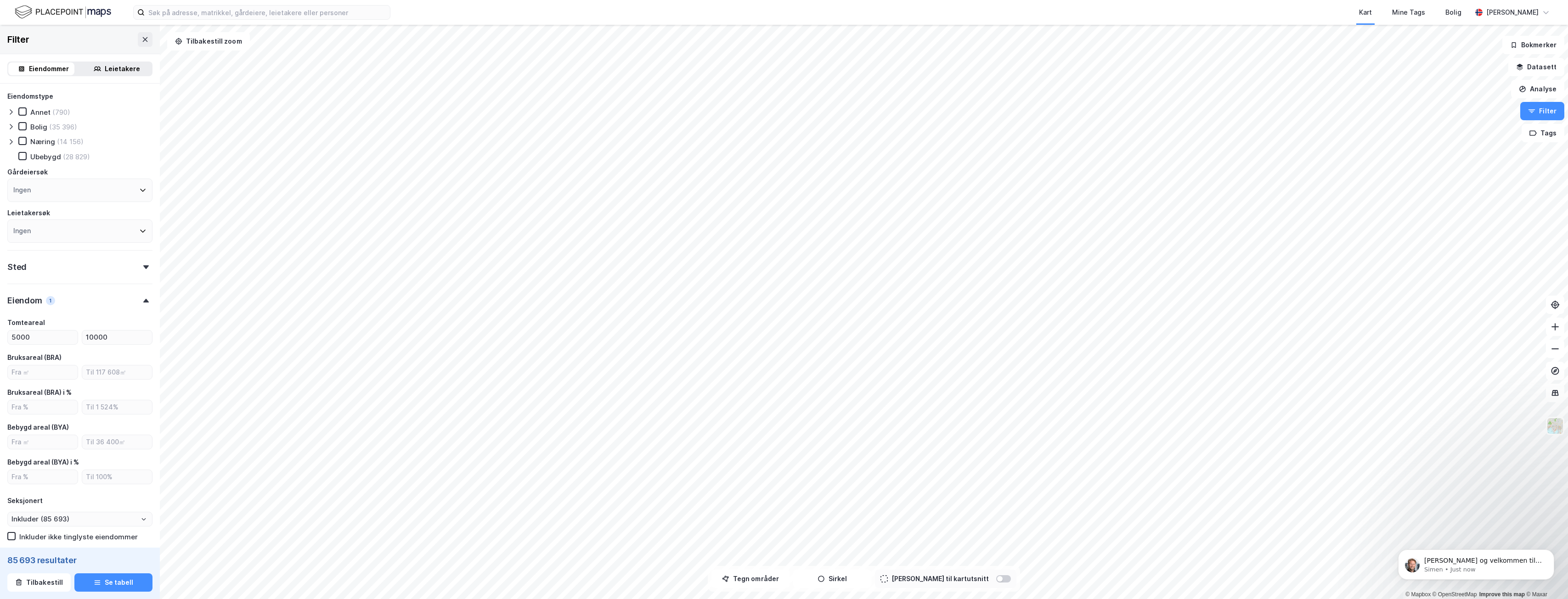
click at [110, 68] on div "Leietakere" at bounding box center [122, 69] width 35 height 11
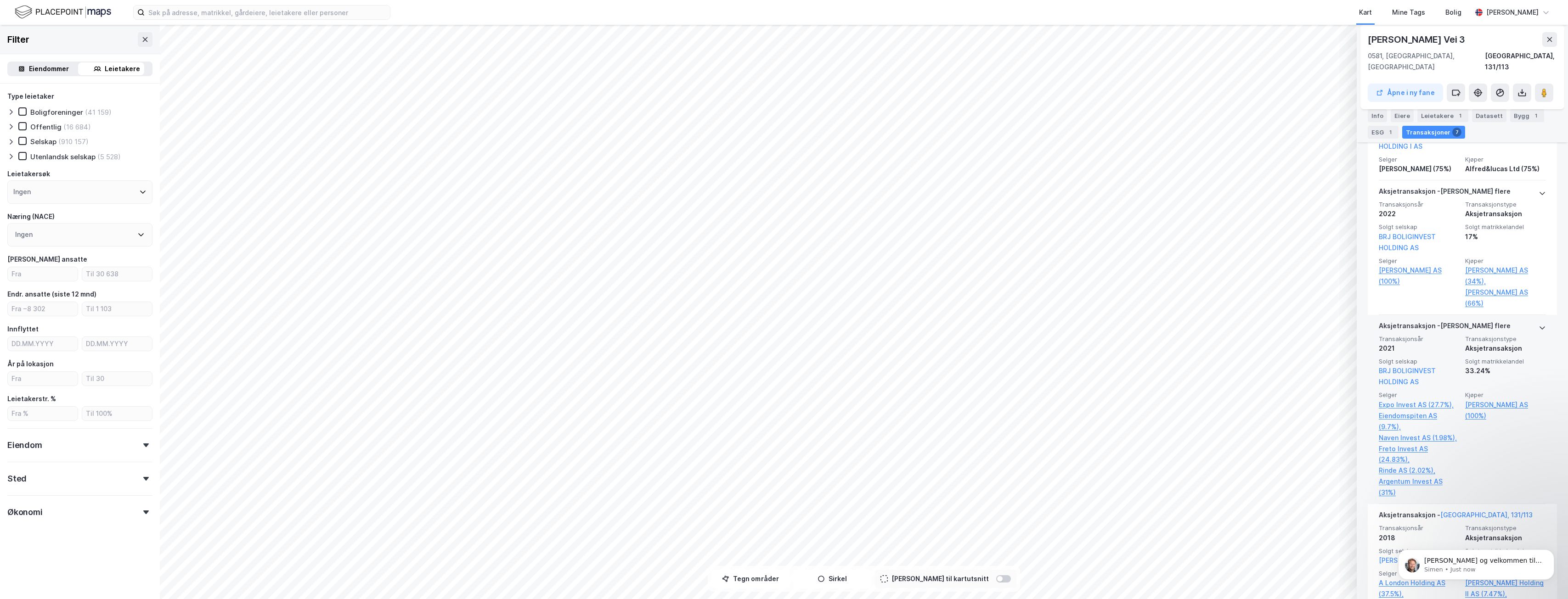
scroll to position [597, 0]
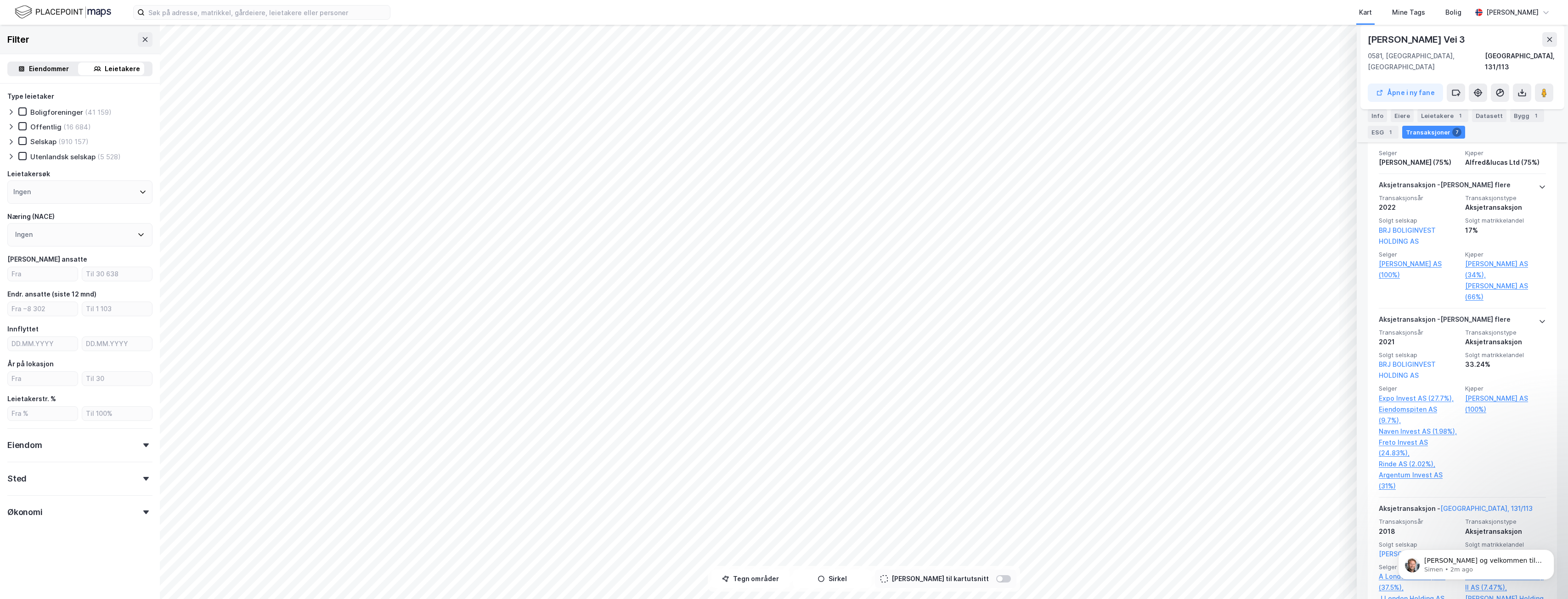
click at [40, 69] on div "Eiendommer" at bounding box center [48, 69] width 40 height 11
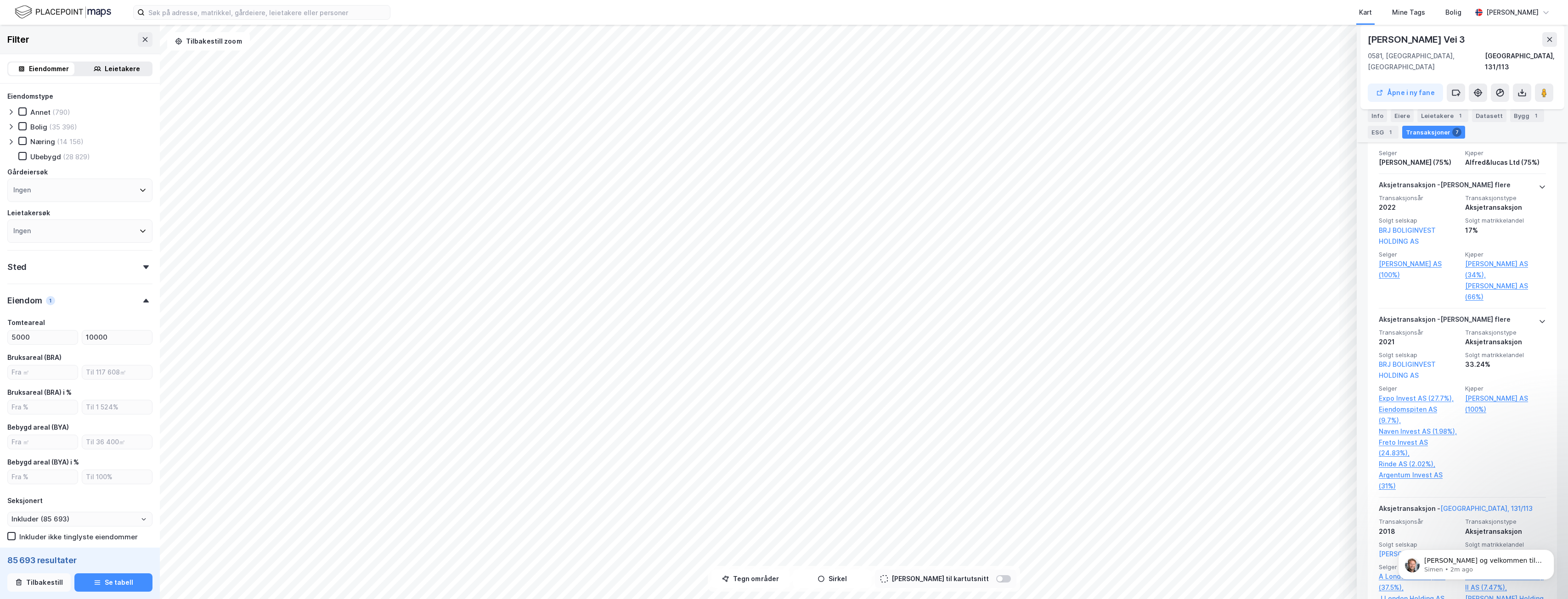
click at [55, 581] on button "Tilbakestill" at bounding box center [39, 582] width 64 height 18
type input "Inkluder (2 589 599)"
click at [140, 302] on div at bounding box center [146, 301] width 13 height 4
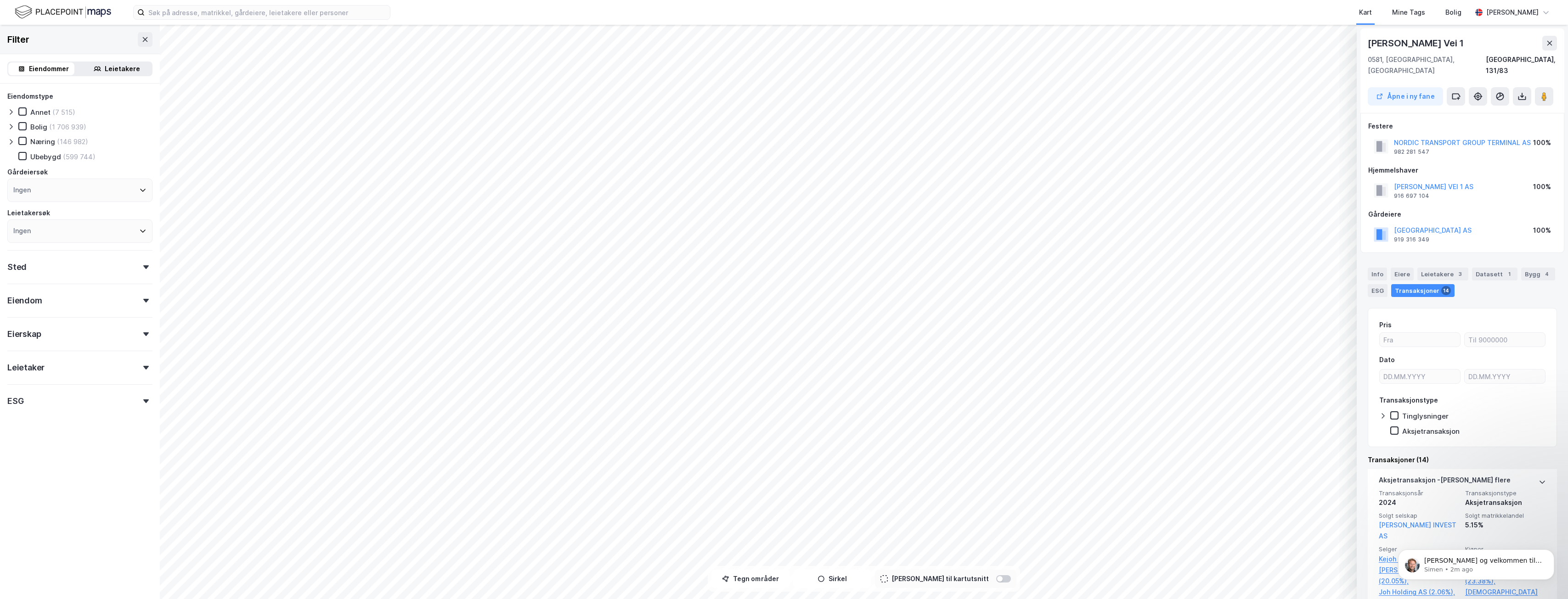
click at [116, 72] on div "Leietakere" at bounding box center [122, 69] width 35 height 11
click at [38, 142] on div "Selskap" at bounding box center [44, 141] width 27 height 9
